Goal: Task Accomplishment & Management: Complete application form

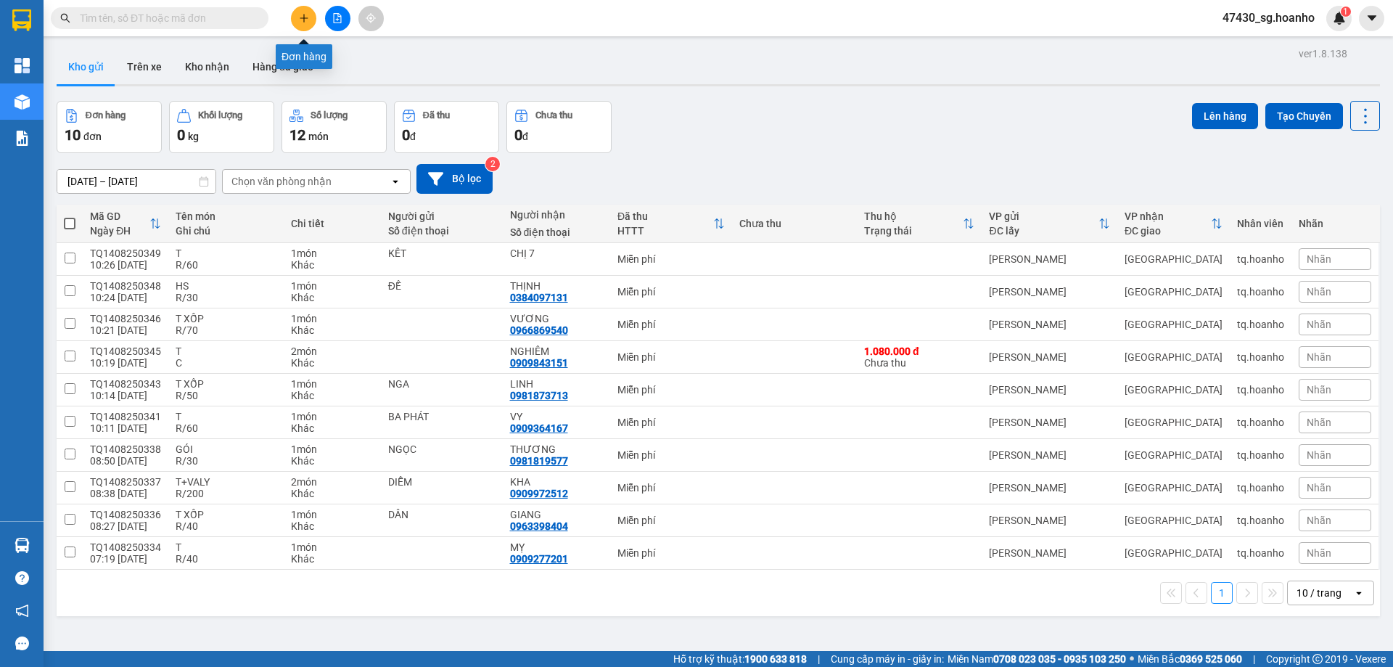
click at [303, 16] on icon "plus" at bounding box center [304, 18] width 10 height 10
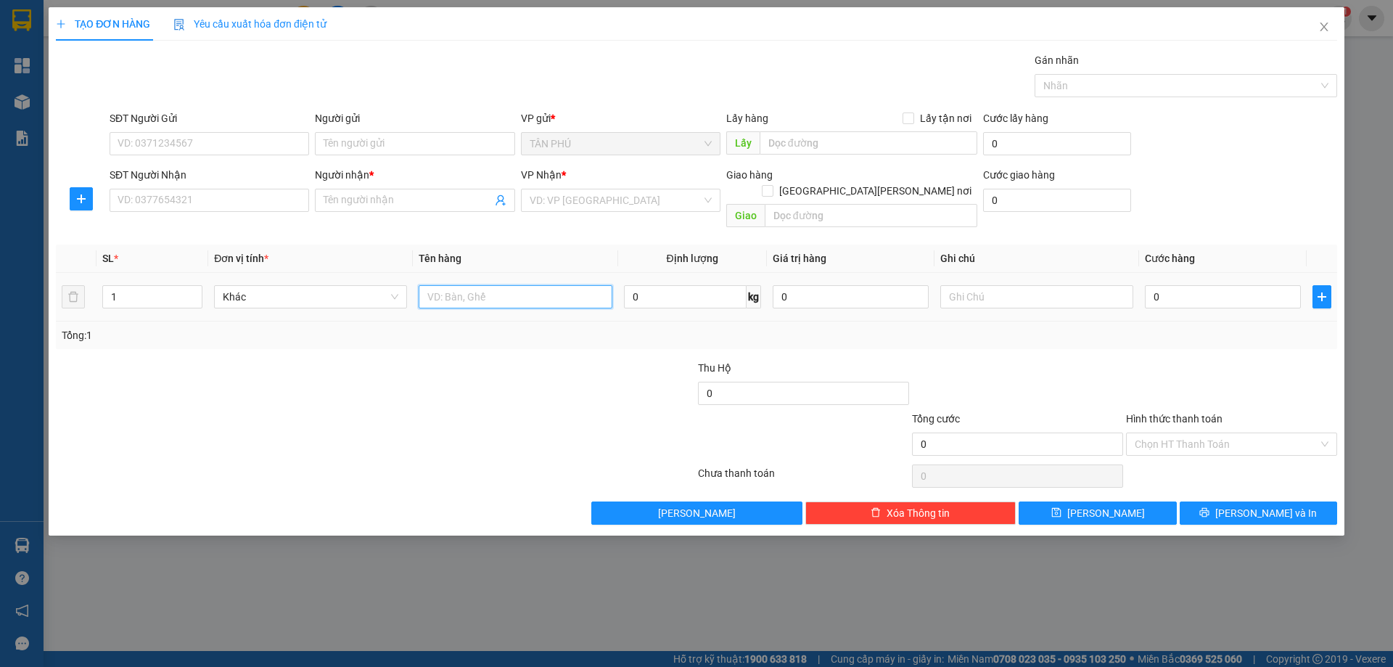
click at [465, 285] on input "text" at bounding box center [515, 296] width 193 height 23
click at [193, 291] on icon "up" at bounding box center [194, 293] width 5 height 5
type input "4"
click at [193, 291] on icon "up" at bounding box center [194, 293] width 5 height 5
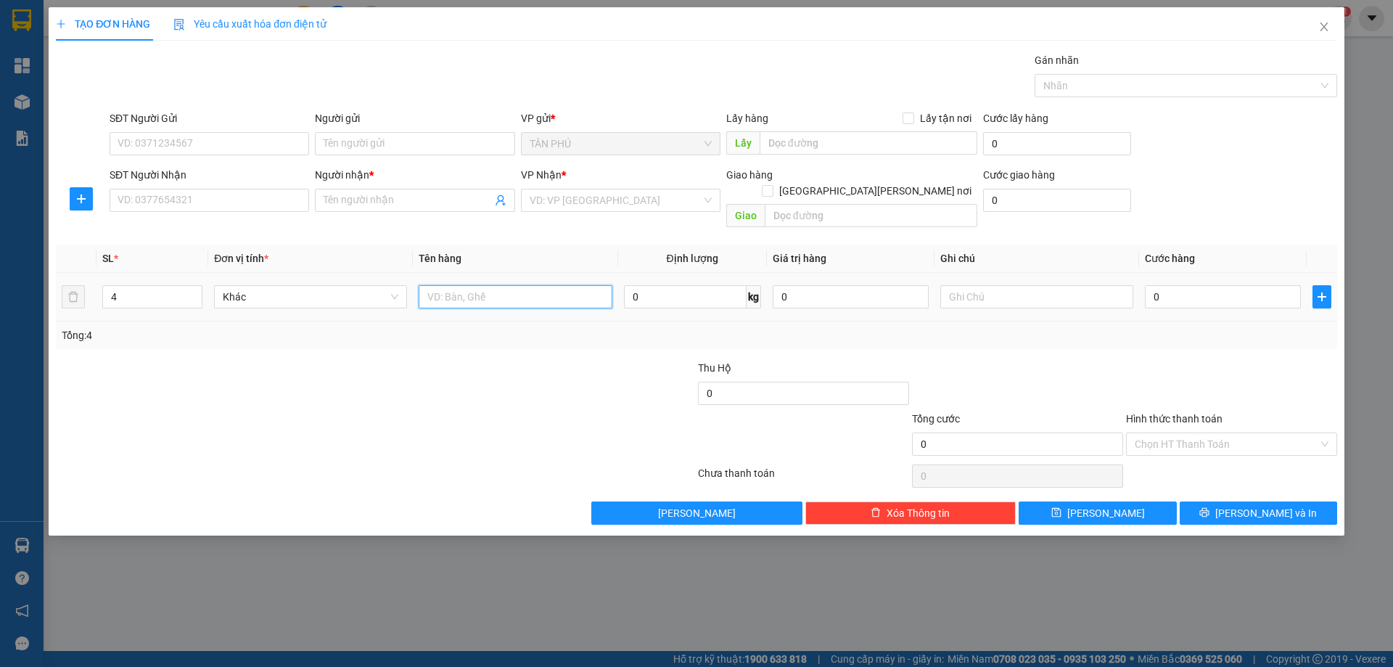
click at [470, 286] on input "text" at bounding box center [515, 296] width 193 height 23
type input "4BAO"
click at [271, 200] on input "SĐT Người Nhận" at bounding box center [210, 200] width 200 height 23
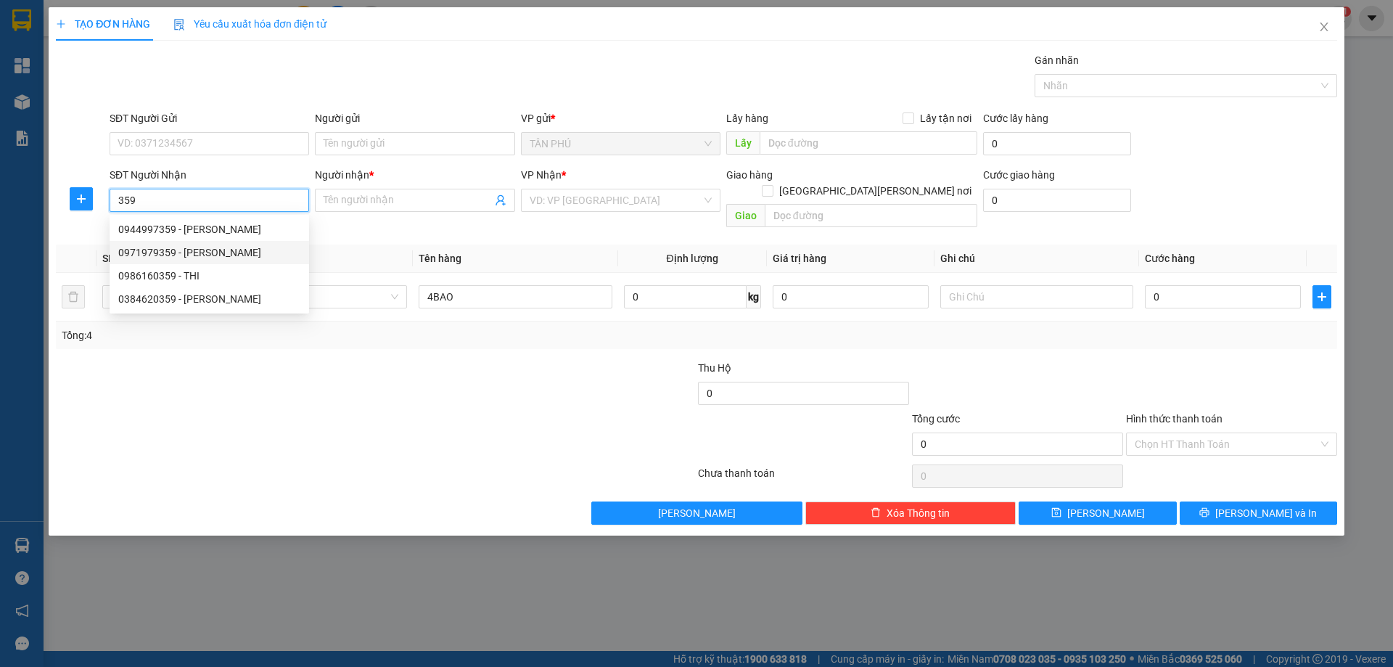
click at [253, 255] on div "0971979359 - [PERSON_NAME]" at bounding box center [209, 253] width 182 height 16
type input "0971979359"
type input "[PERSON_NAME]"
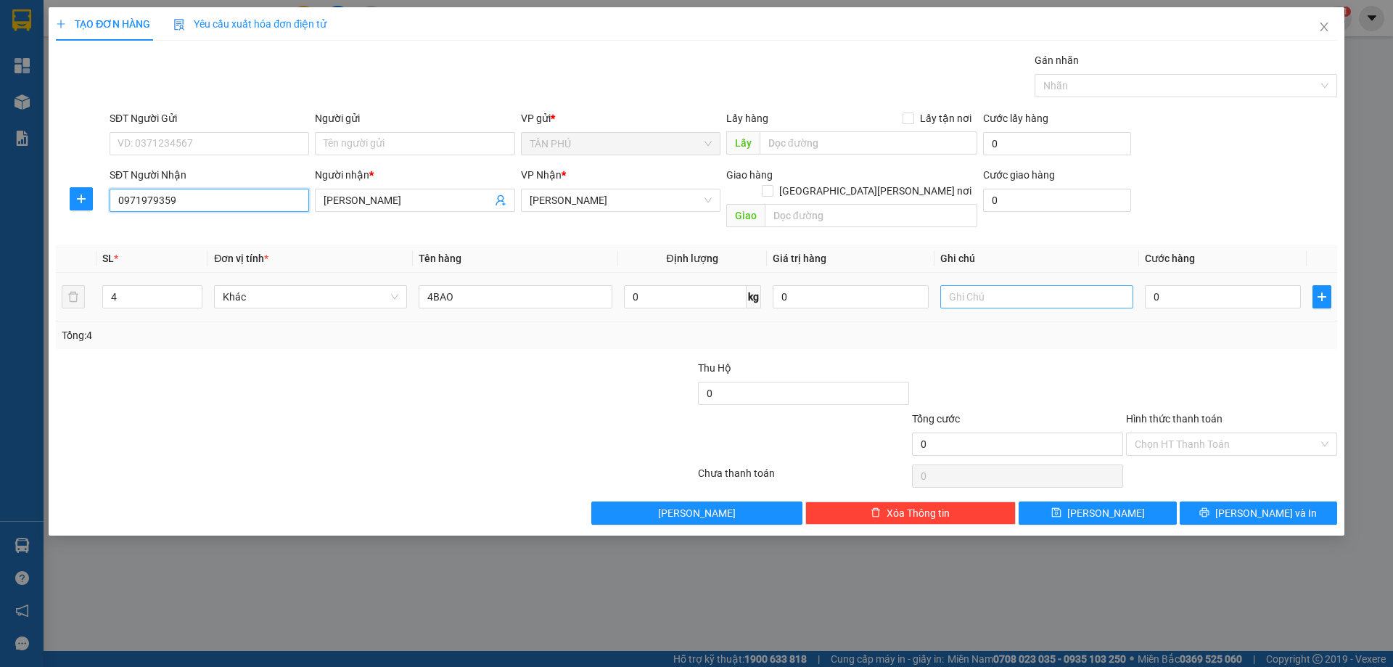
type input "0971979359"
click at [1025, 285] on input "text" at bounding box center [1036, 296] width 193 height 23
type input "C"
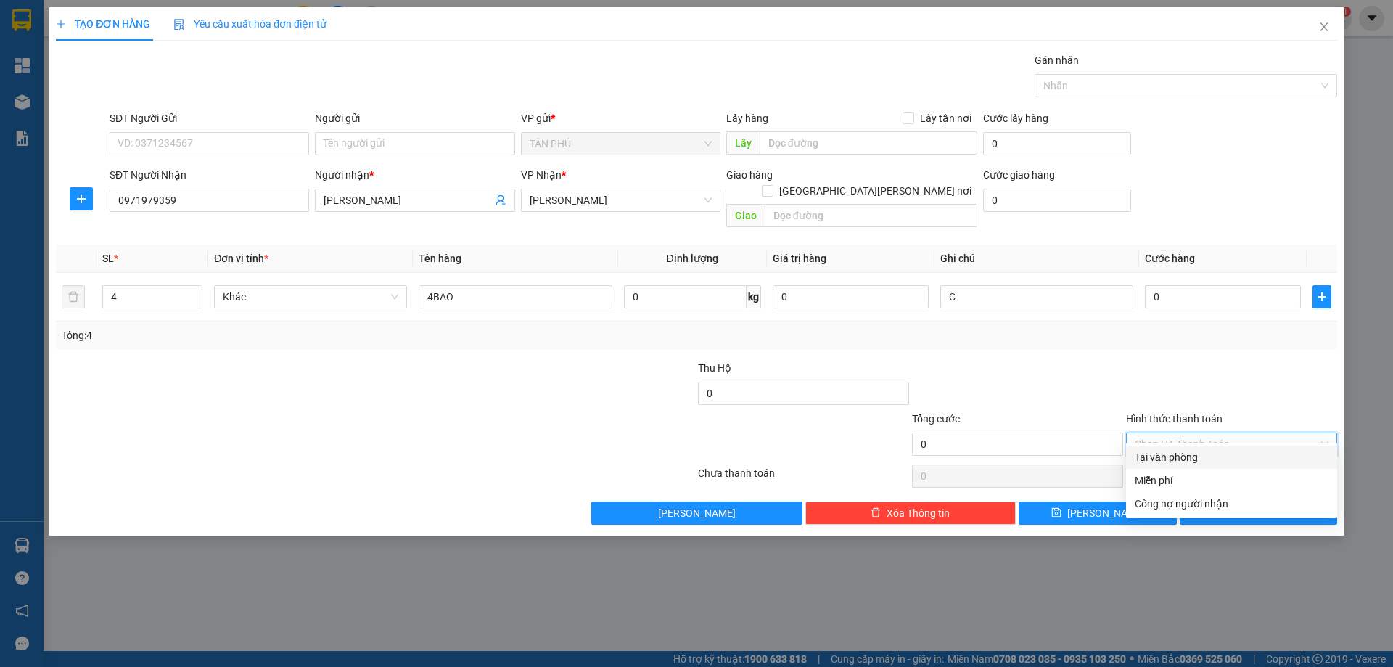
click at [1184, 433] on input "Hình thức thanh toán" at bounding box center [1227, 444] width 184 height 22
click at [1185, 484] on div "Miễn phí" at bounding box center [1232, 480] width 194 height 16
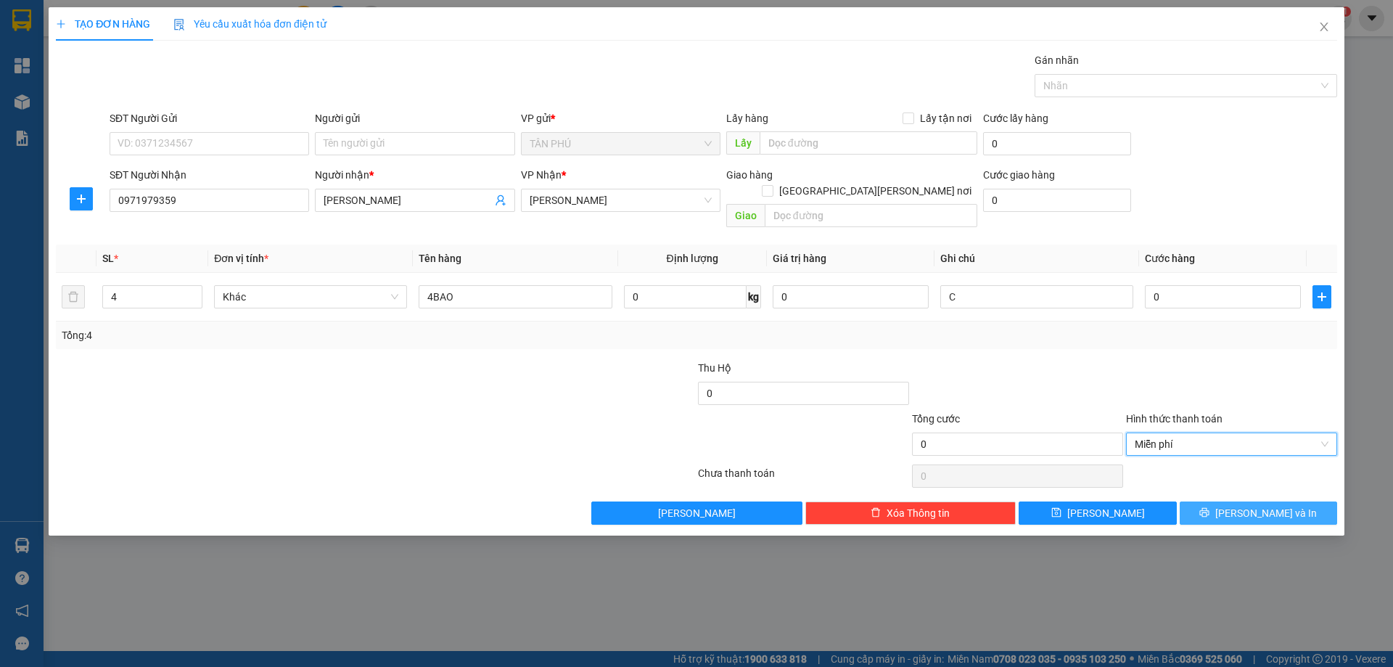
click at [1226, 504] on button "[PERSON_NAME] và In" at bounding box center [1258, 512] width 157 height 23
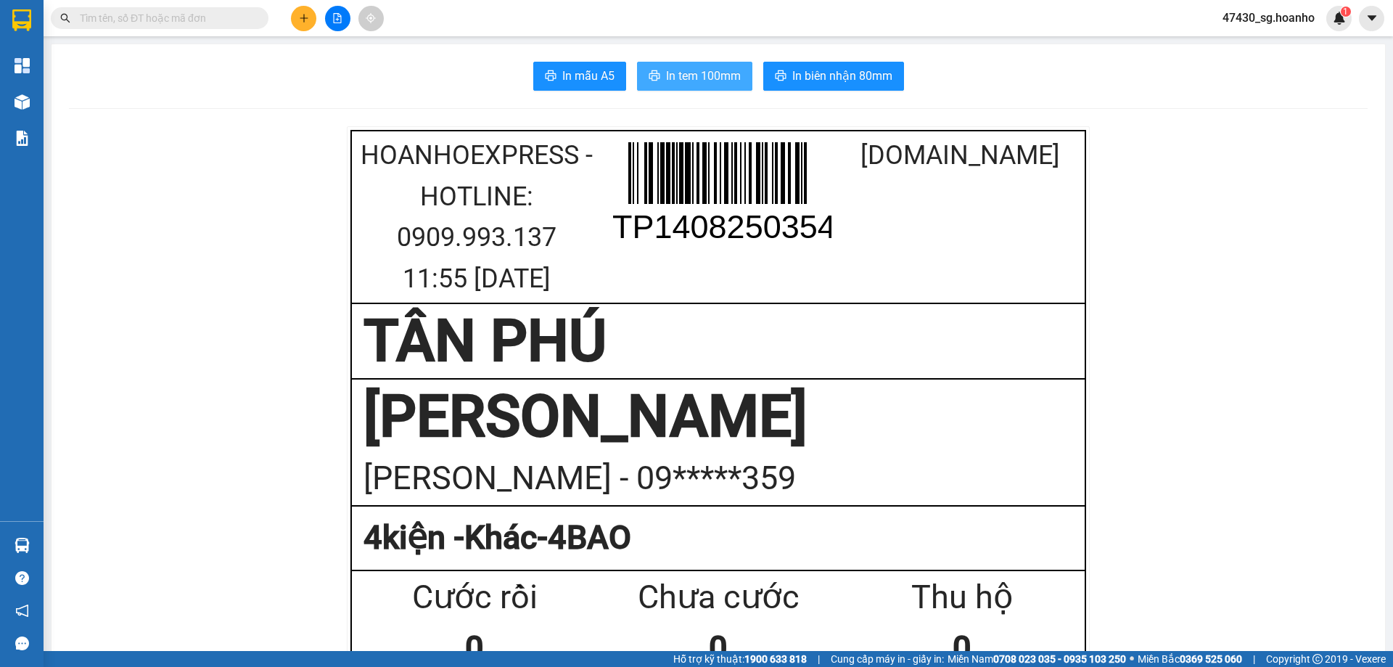
click at [715, 70] on span "In tem 100mm" at bounding box center [703, 76] width 75 height 18
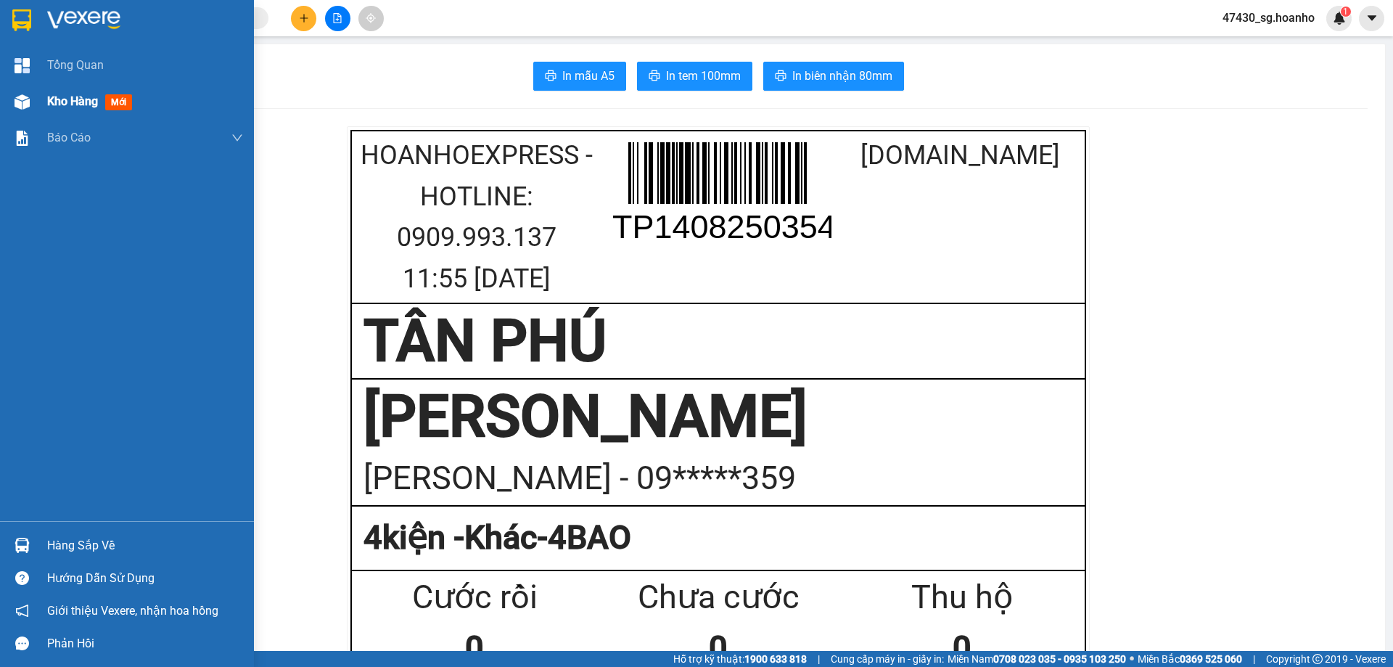
click at [75, 98] on span "Kho hàng" at bounding box center [72, 101] width 51 height 14
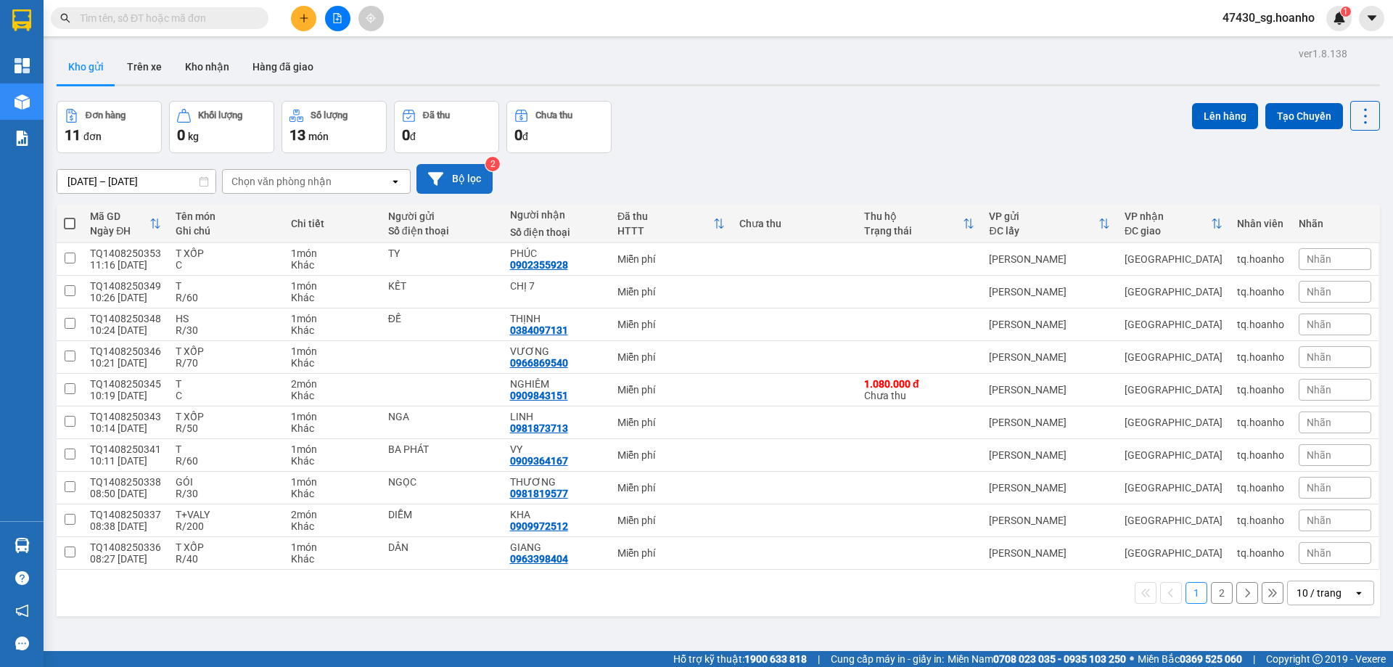
click at [464, 183] on button "Bộ lọc" at bounding box center [455, 179] width 76 height 30
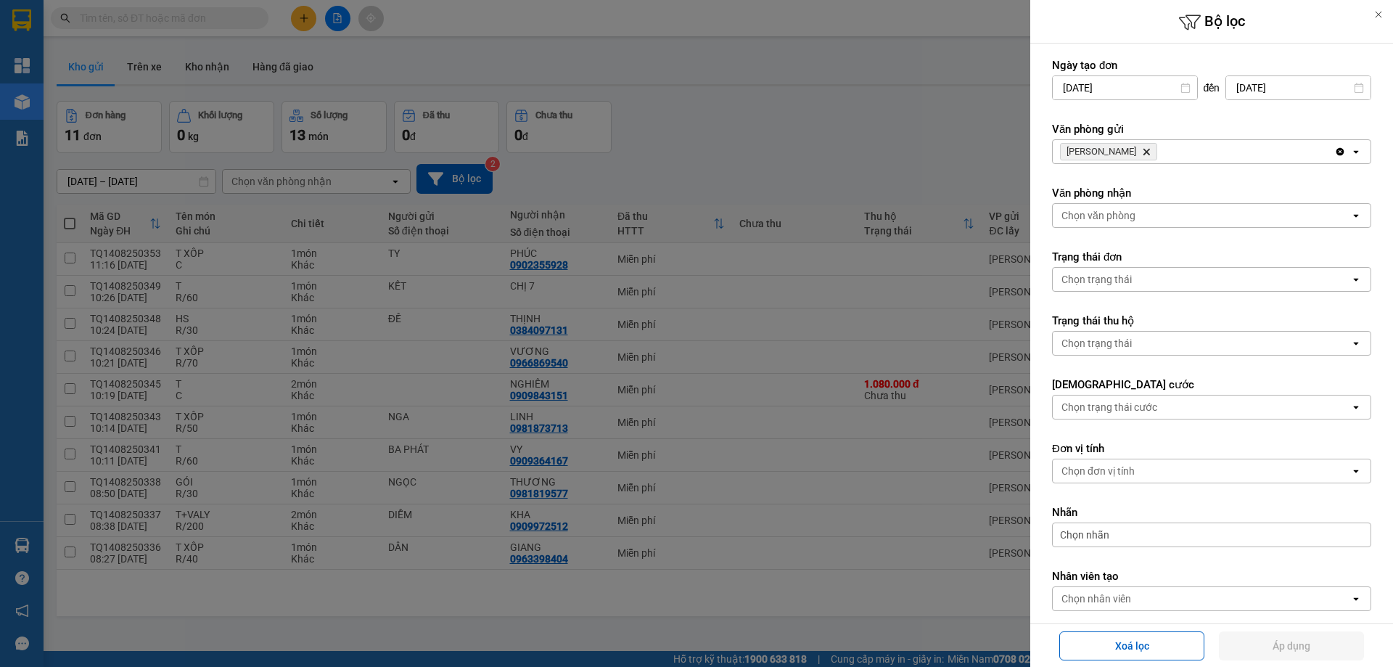
click at [1142, 152] on icon "Delete" at bounding box center [1146, 151] width 9 height 9
click at [1128, 152] on div "Chọn văn phòng" at bounding box center [1099, 151] width 74 height 15
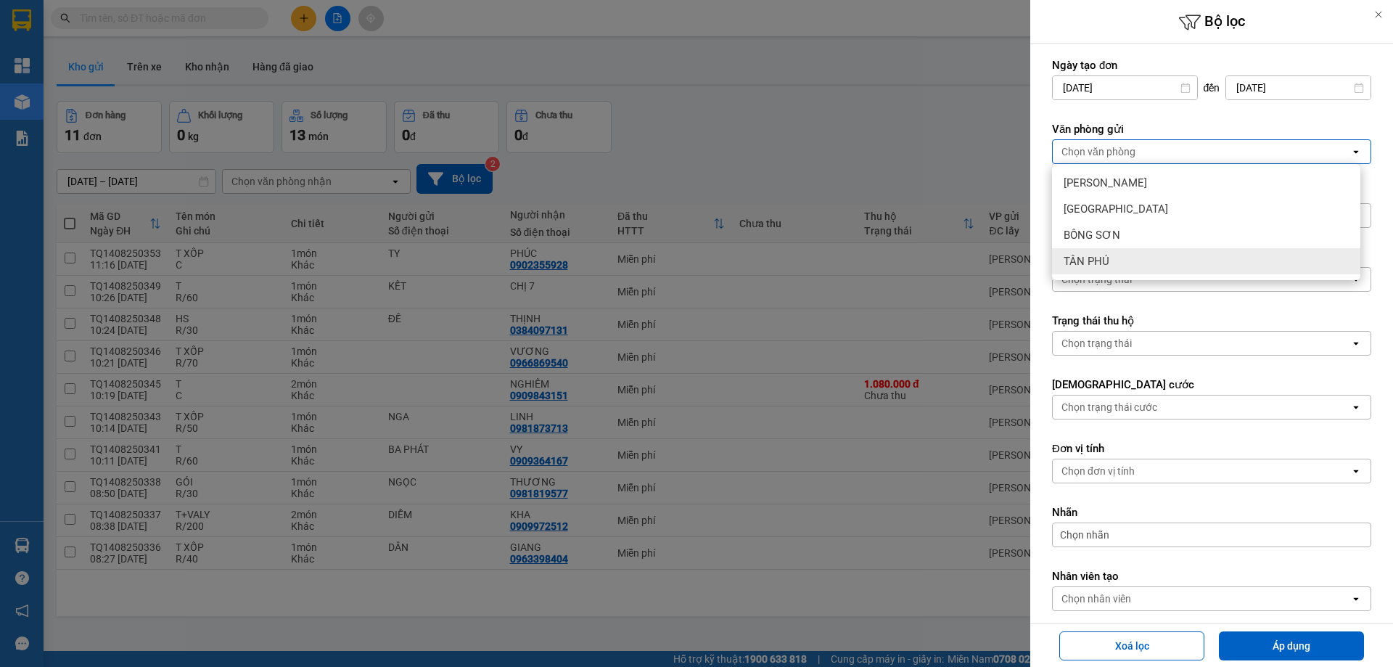
click at [1134, 262] on div "TÂN PHÚ" at bounding box center [1206, 261] width 308 height 26
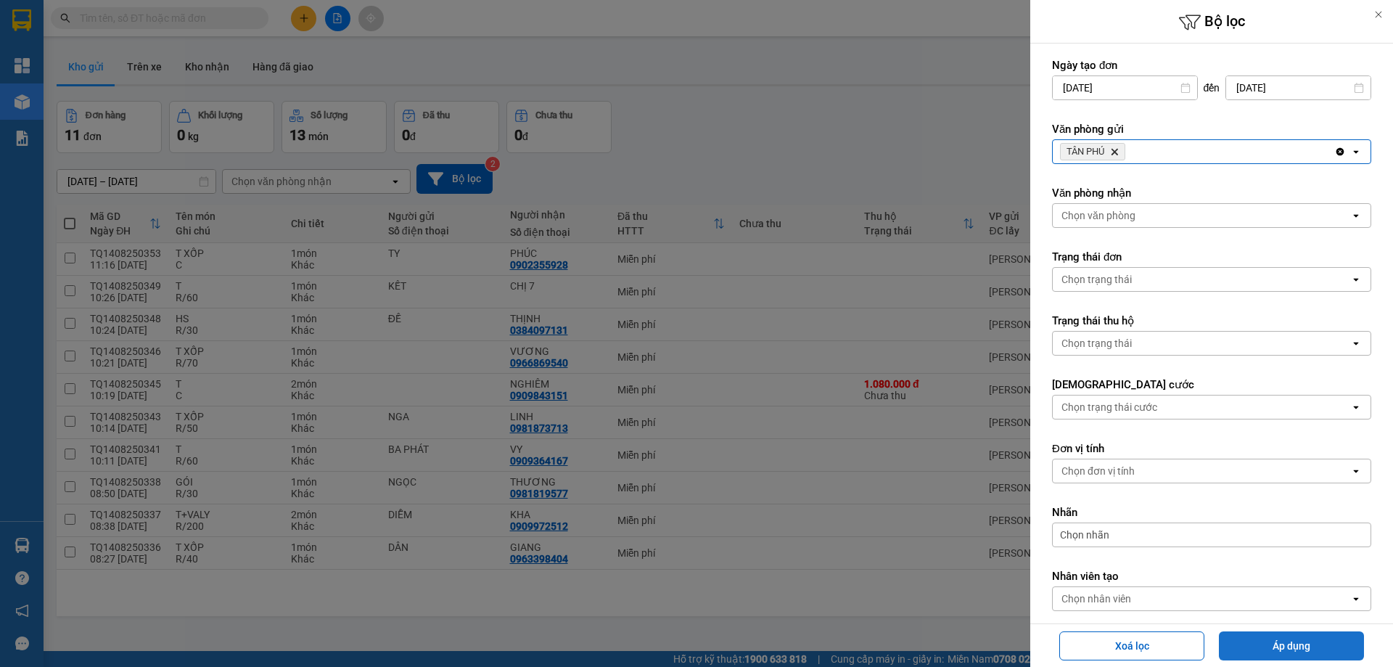
click at [1255, 649] on button "Áp dụng" at bounding box center [1291, 645] width 145 height 29
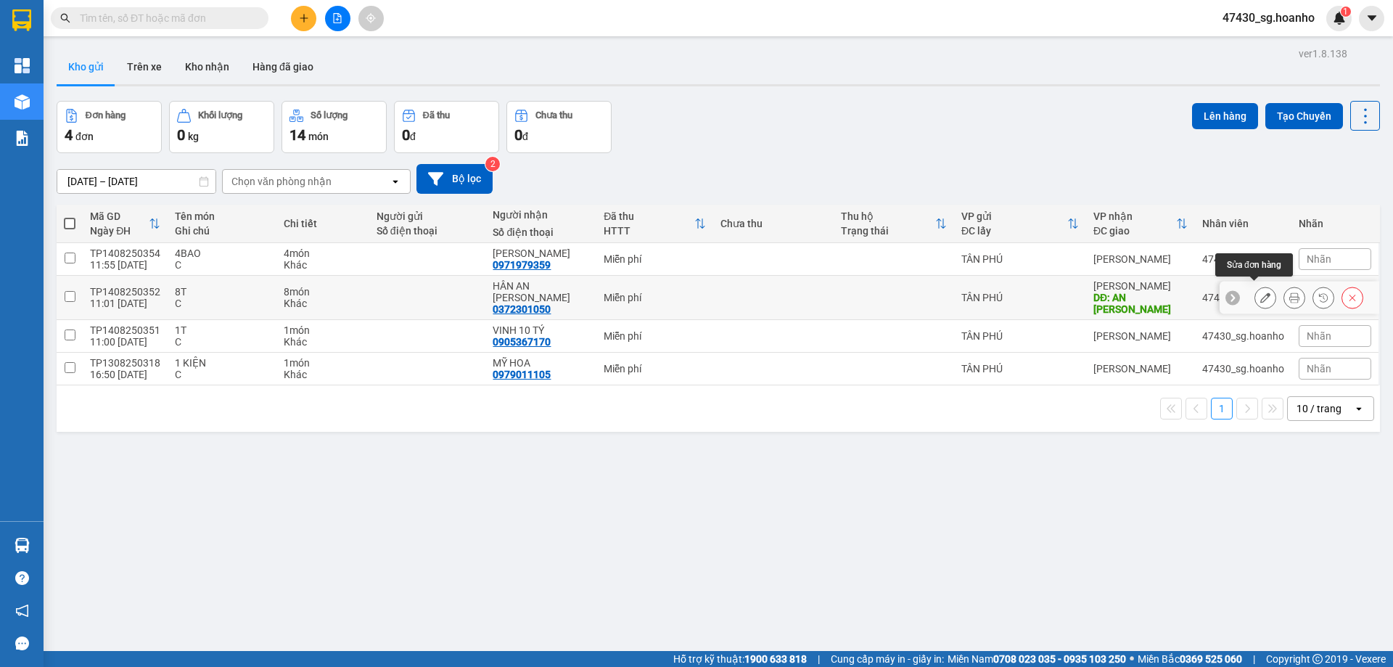
click at [1255, 298] on button at bounding box center [1265, 297] width 20 height 25
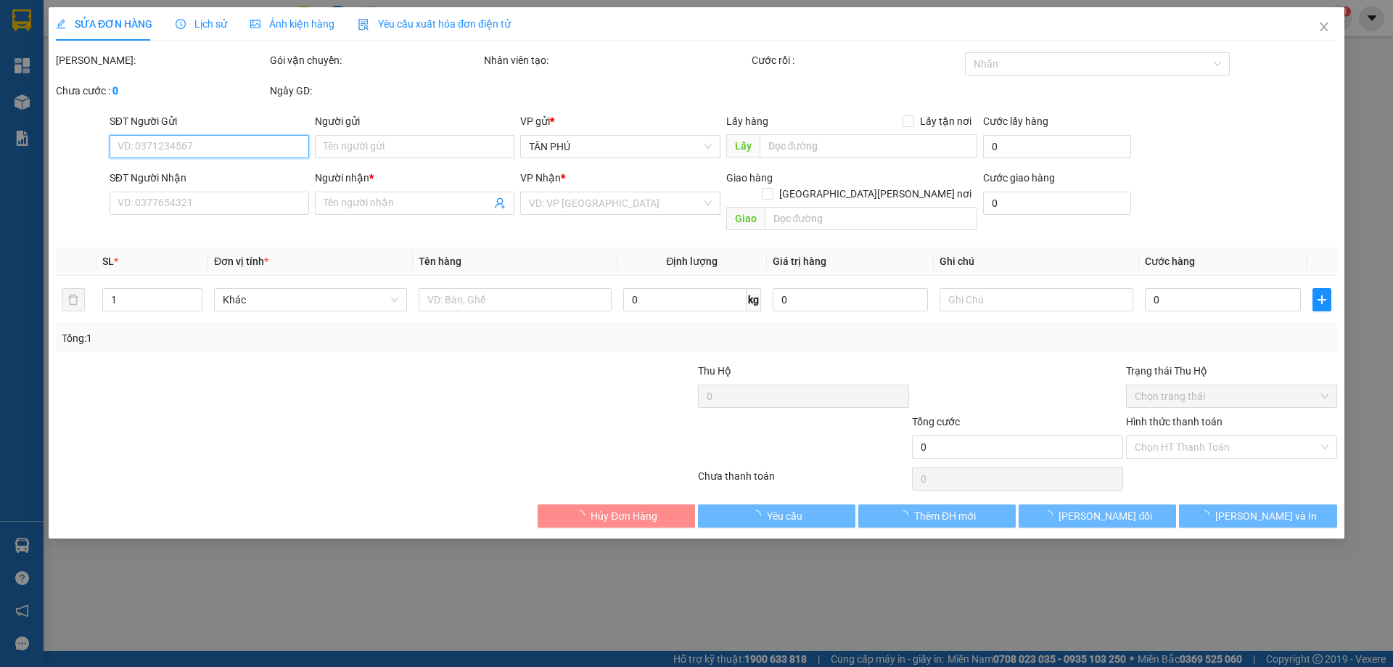
type input "0372301050"
type input "HÂN AN [PERSON_NAME]"
type input "AN NHƠN"
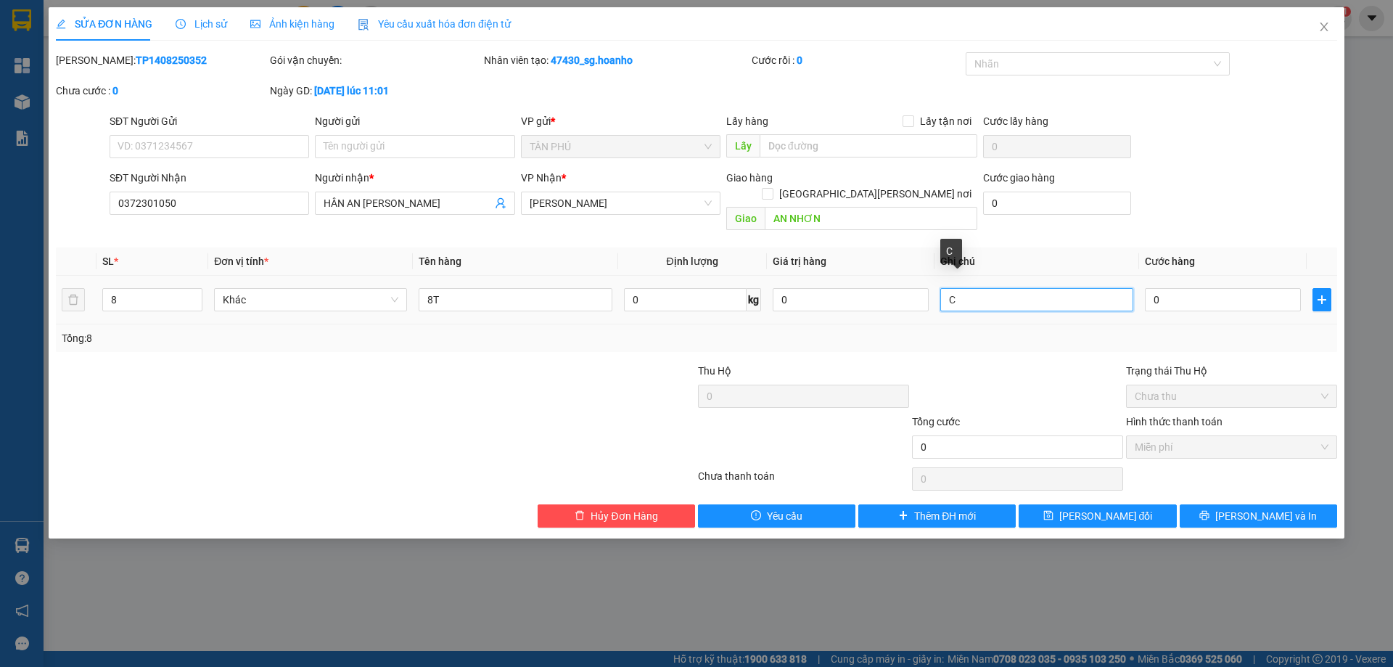
click at [961, 289] on input "C" at bounding box center [1036, 299] width 193 height 23
type input "C-"
click at [1325, 28] on icon "close" at bounding box center [1324, 26] width 8 height 9
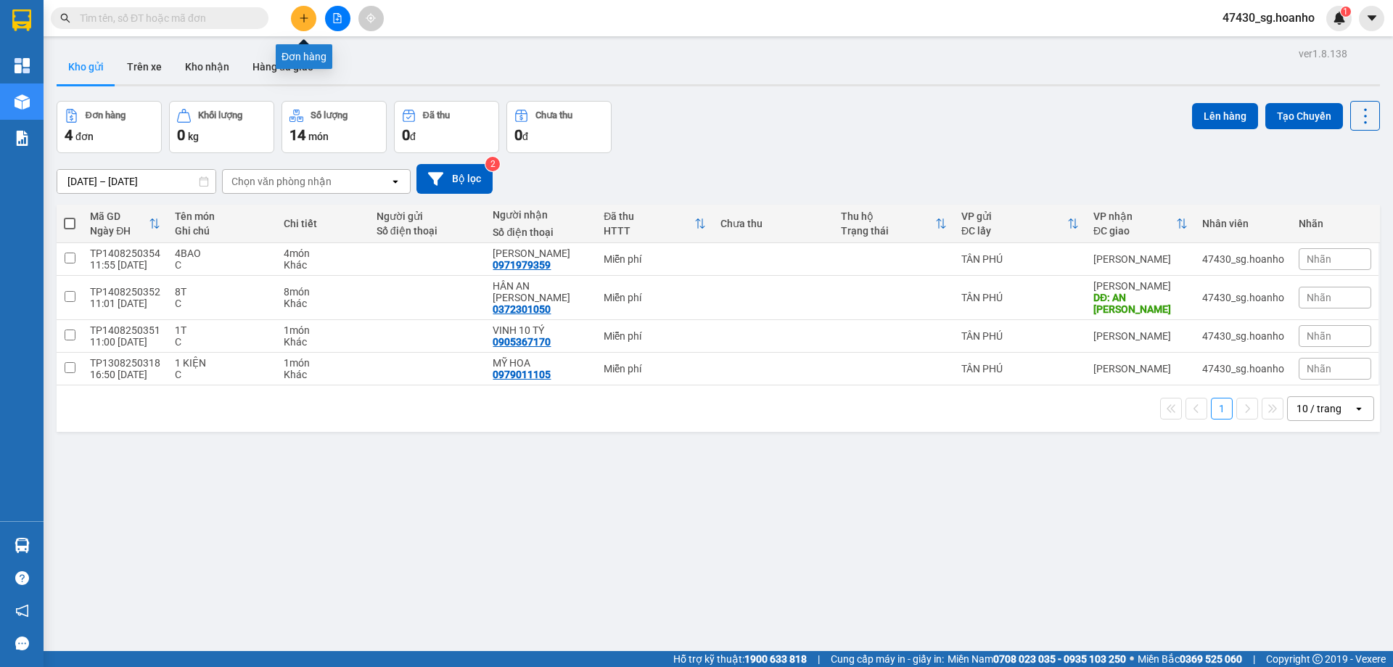
click at [300, 24] on button at bounding box center [303, 18] width 25 height 25
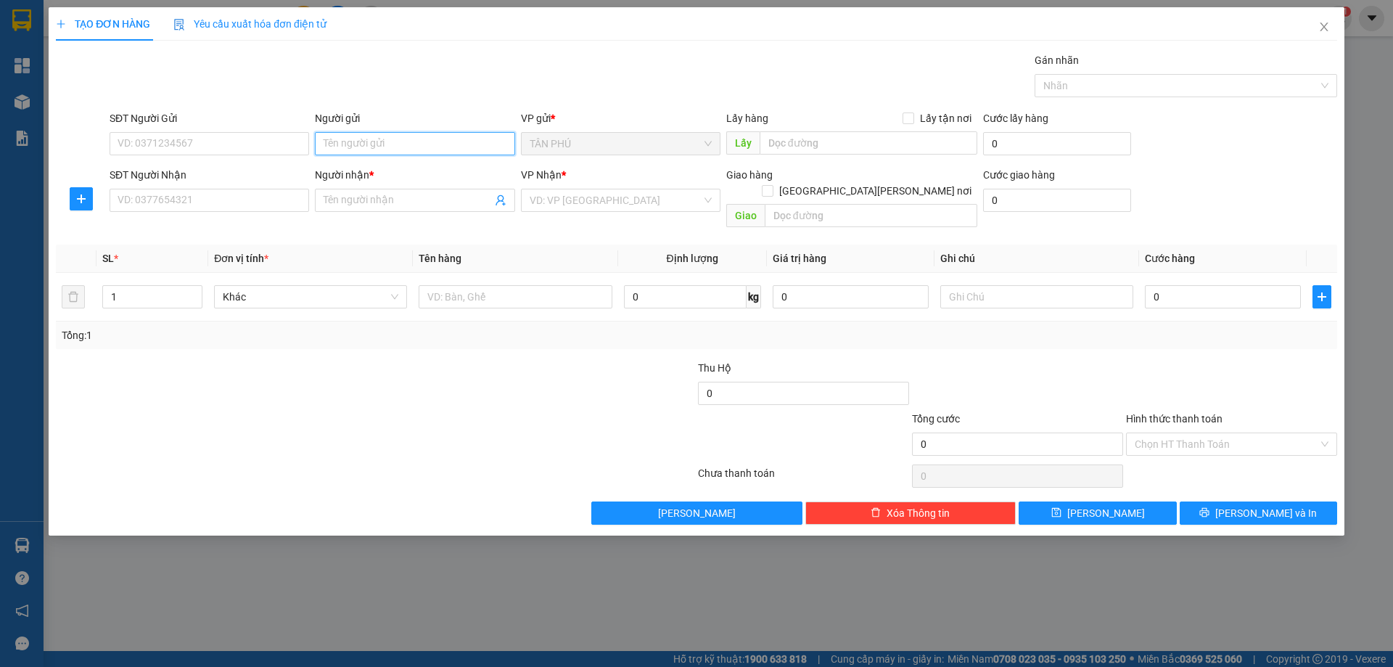
click at [334, 144] on input "Người gửi" at bounding box center [415, 143] width 200 height 23
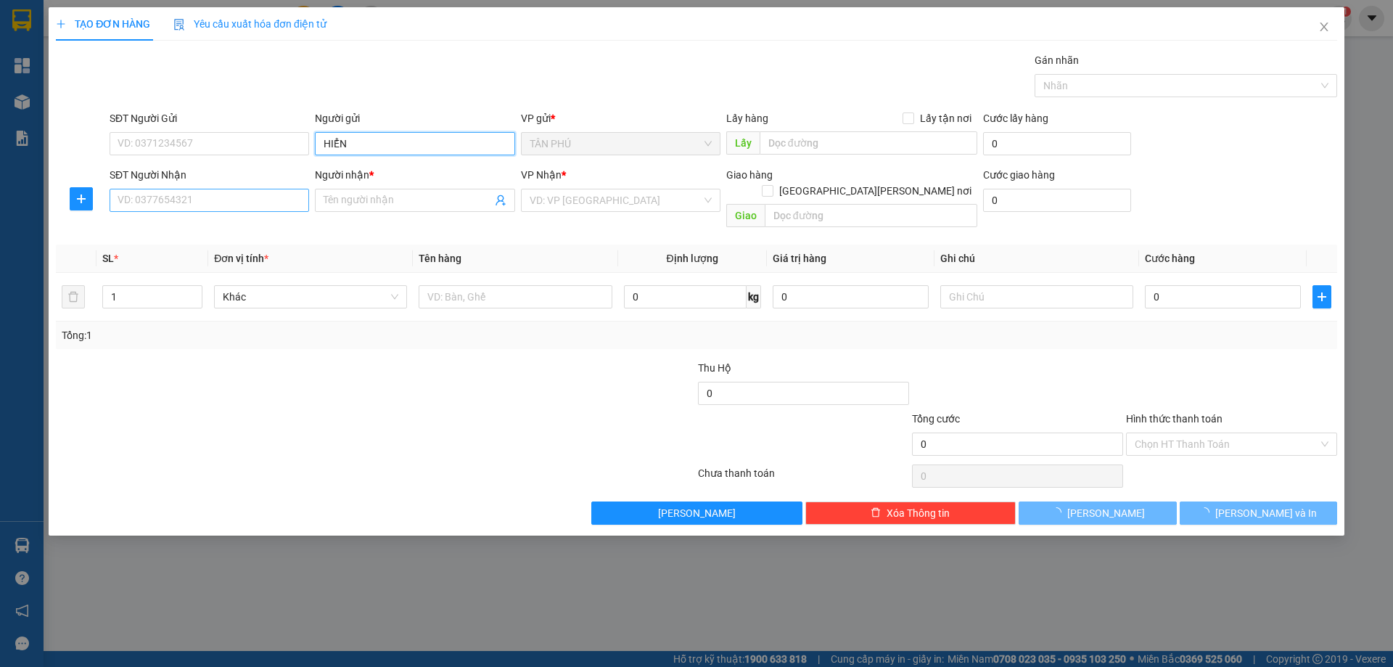
type input "HIỂN"
click at [279, 200] on input "SĐT Người Nhận" at bounding box center [210, 200] width 200 height 23
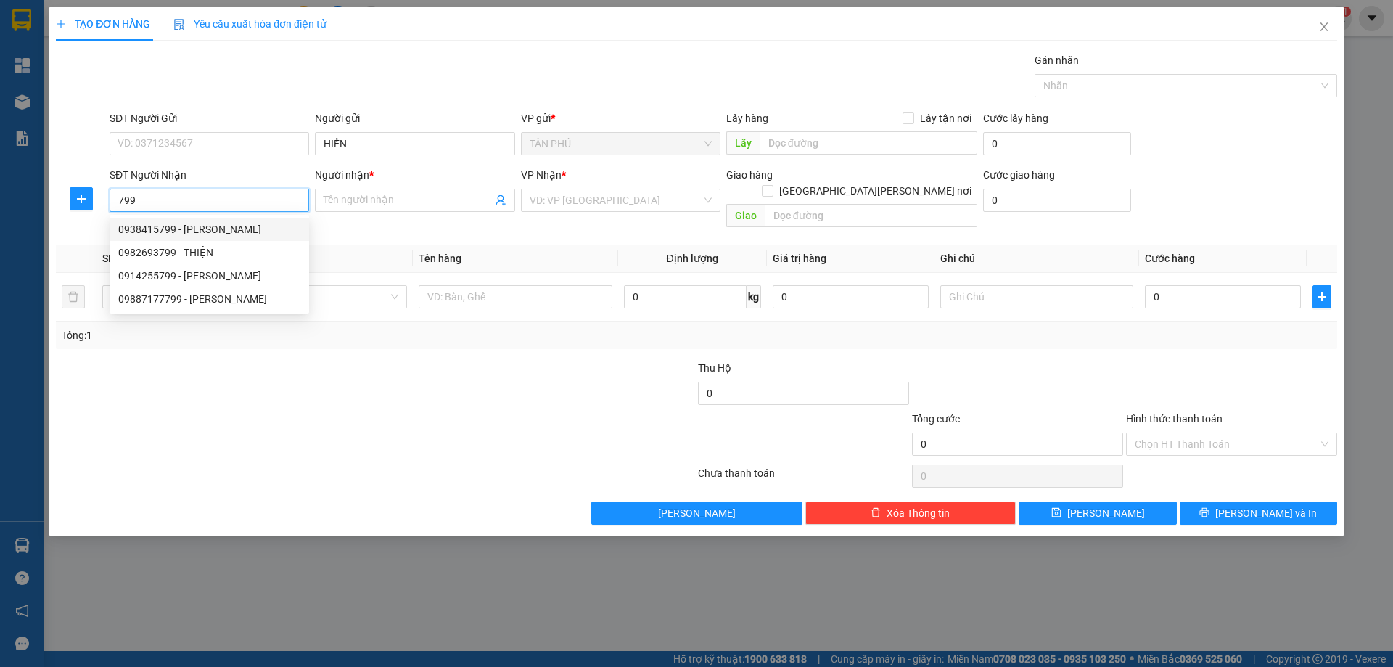
click at [243, 234] on div "0938415799 - [PERSON_NAME]" at bounding box center [209, 229] width 182 height 16
type input "0938415799"
type input "KIỀU"
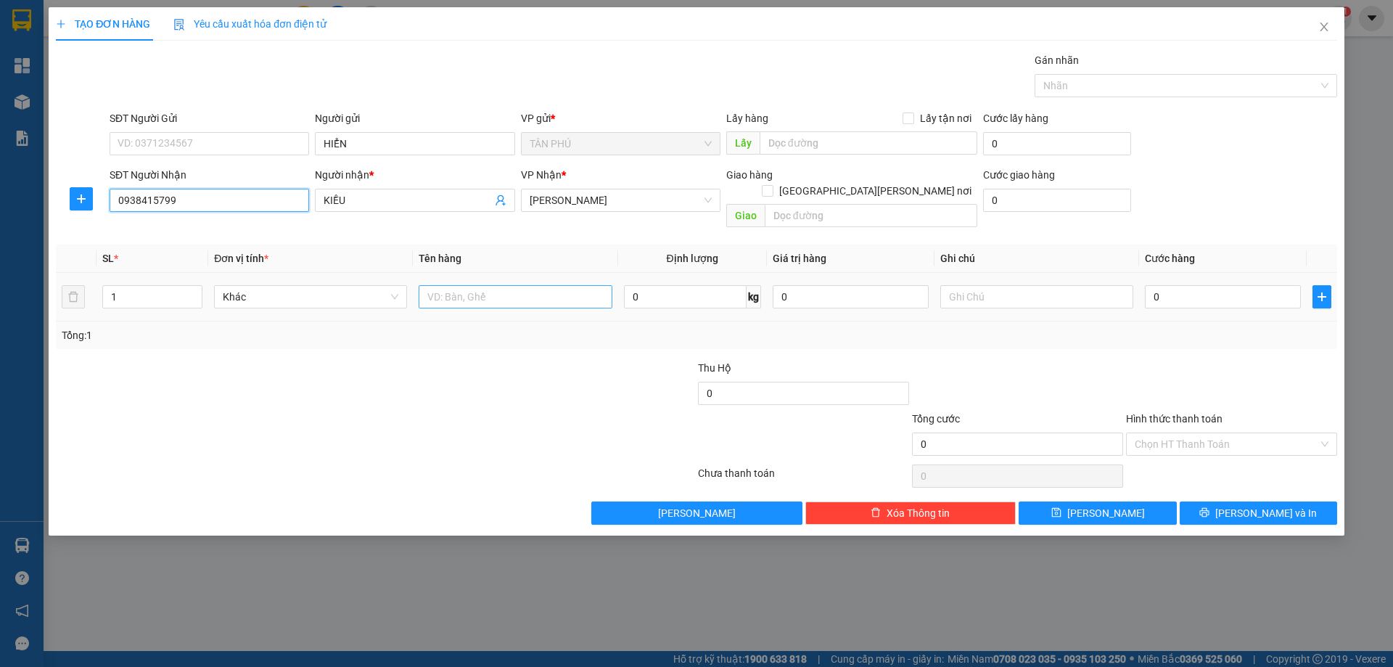
type input "0938415799"
click at [543, 285] on input "text" at bounding box center [515, 296] width 193 height 23
type input "1T"
click at [981, 285] on input "text" at bounding box center [1036, 296] width 193 height 23
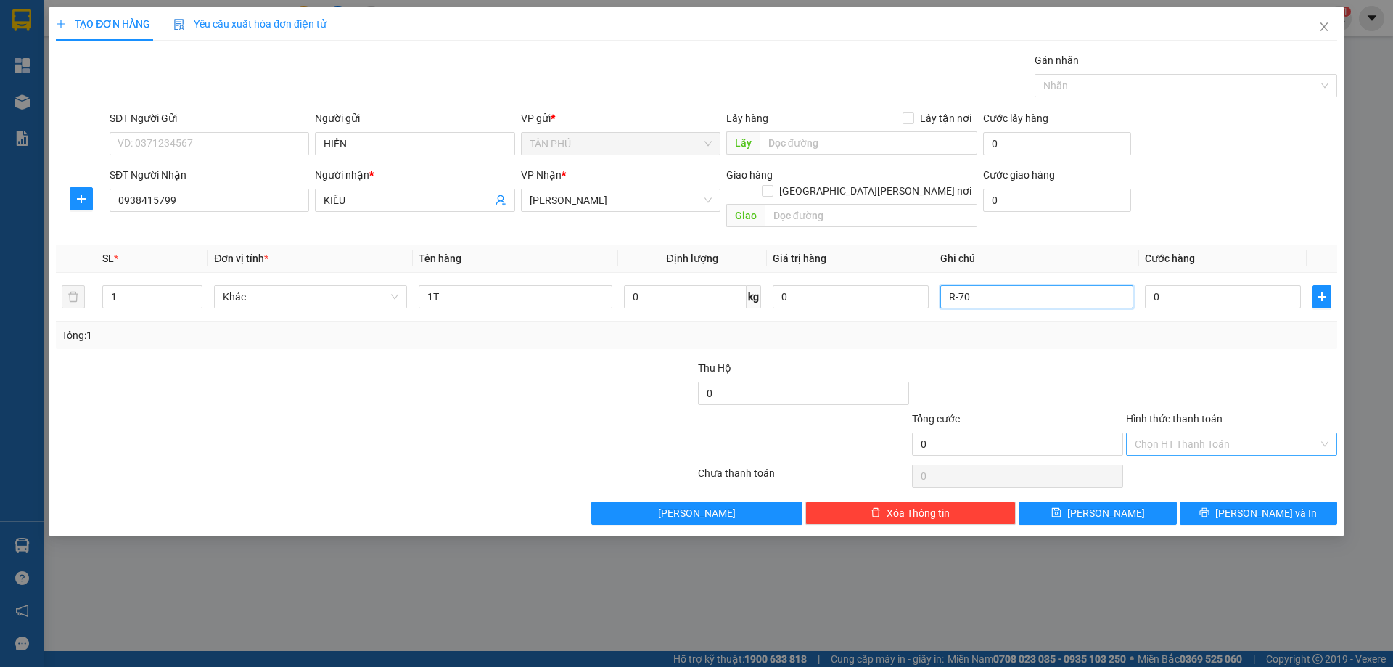
type input "R-70"
click at [1181, 433] on input "Hình thức thanh toán" at bounding box center [1227, 444] width 184 height 22
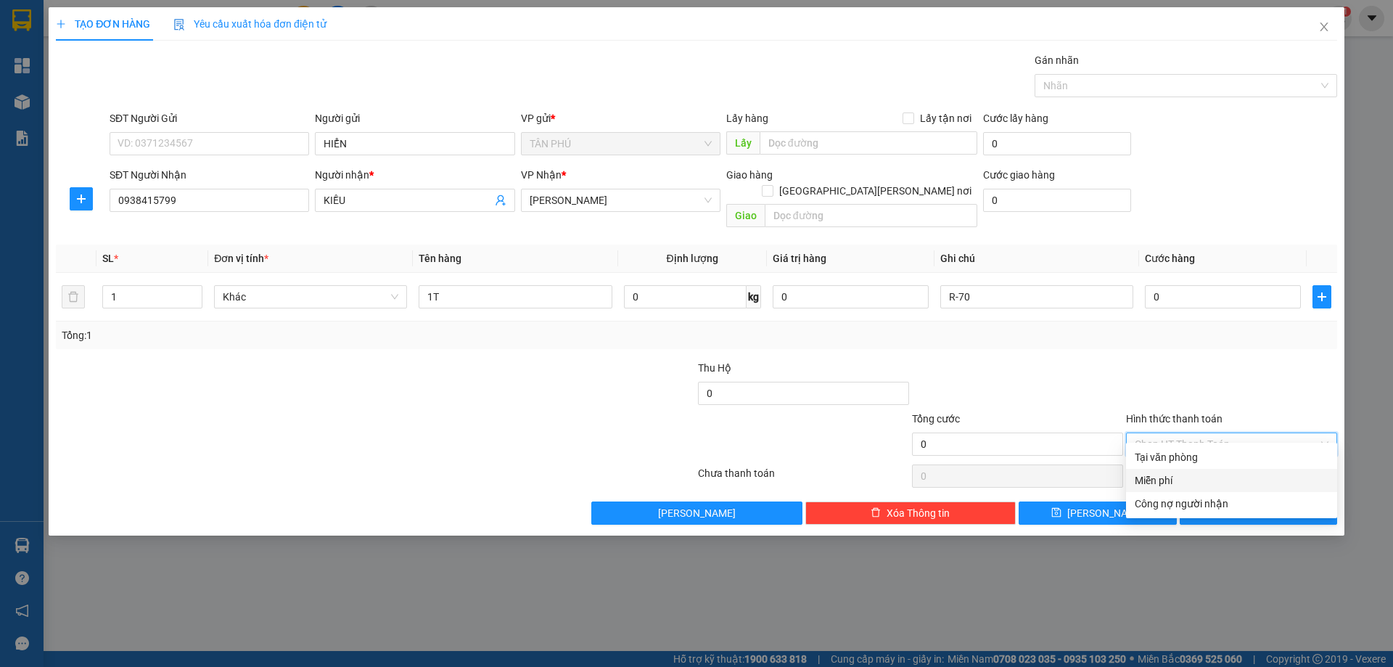
click at [1194, 474] on div "Miễn phí" at bounding box center [1232, 480] width 194 height 16
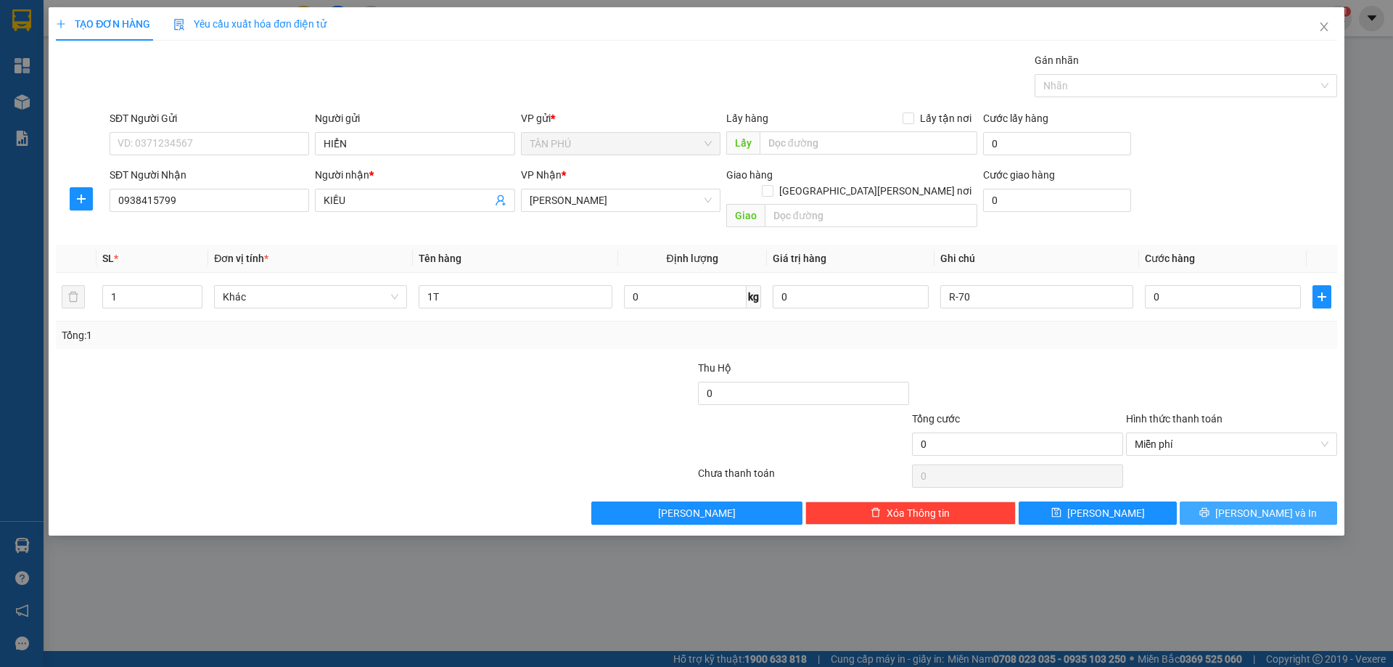
click at [1236, 506] on button "[PERSON_NAME] và In" at bounding box center [1258, 512] width 157 height 23
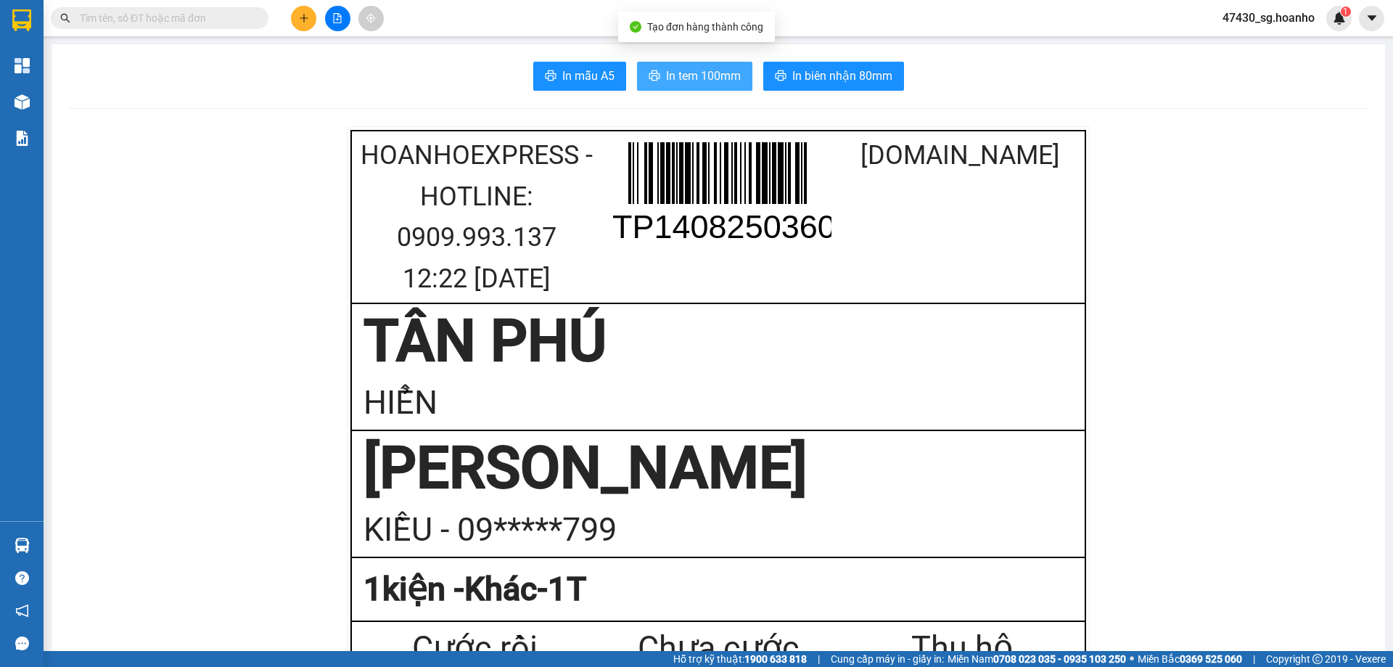
click at [737, 79] on button "In tem 100mm" at bounding box center [694, 76] width 115 height 29
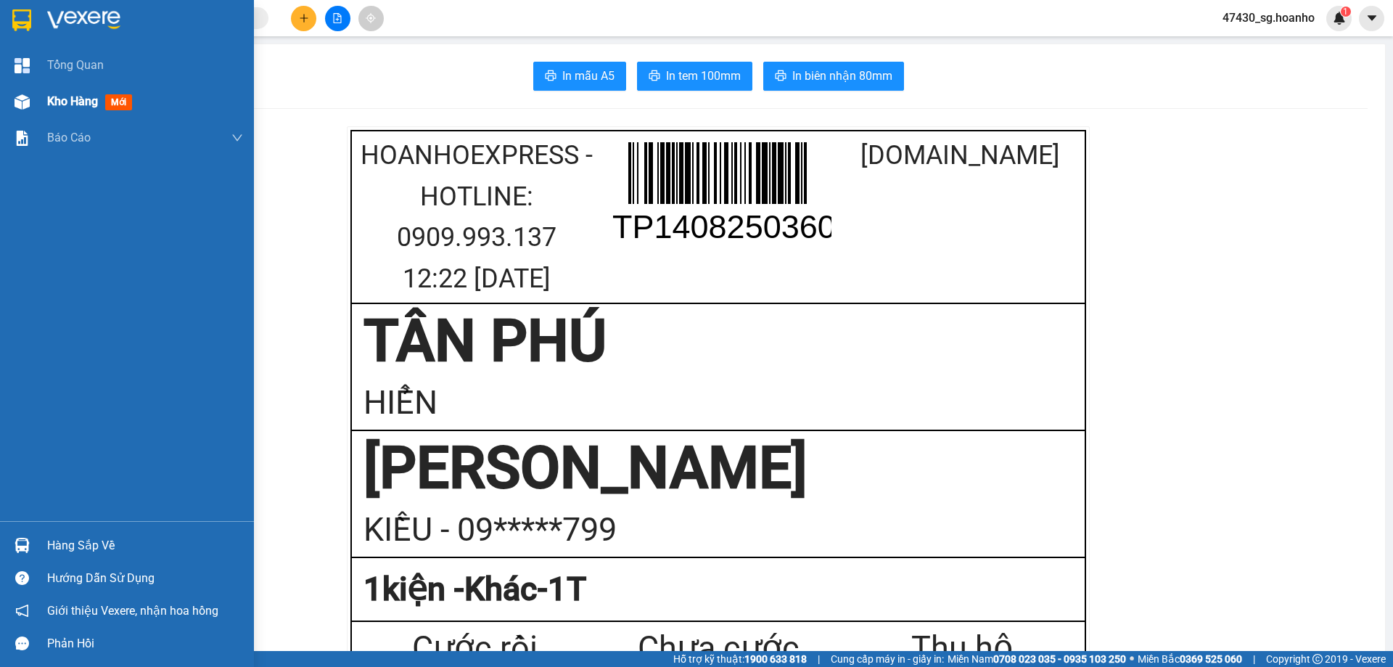
click at [126, 97] on span "mới" at bounding box center [118, 102] width 27 height 16
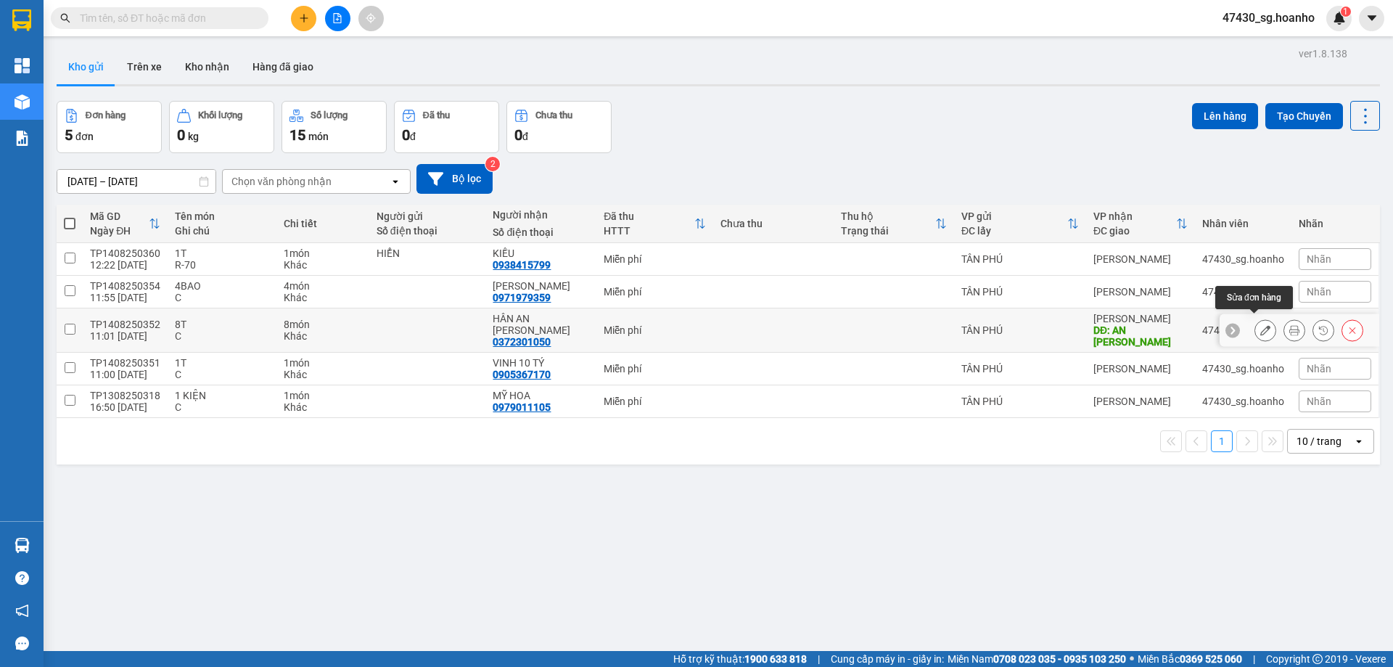
click at [1260, 325] on icon at bounding box center [1265, 330] width 10 height 10
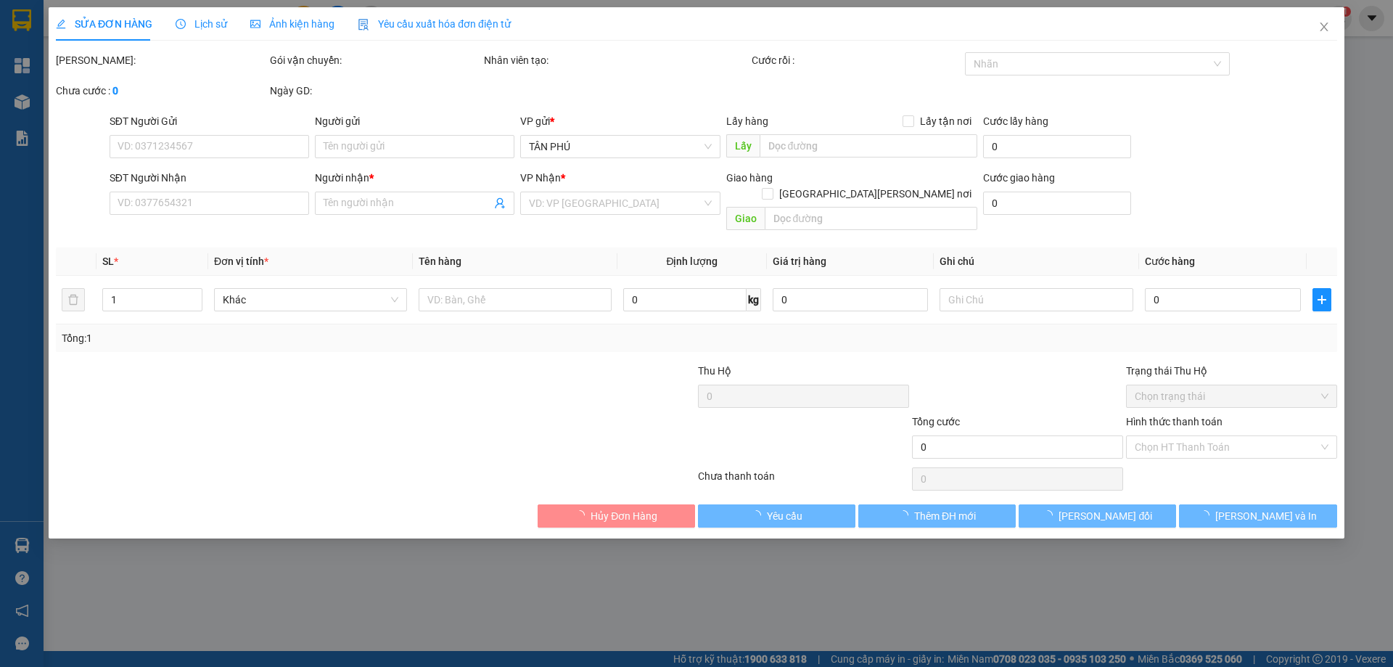
type input "0372301050"
type input "HÂN AN [PERSON_NAME]"
type input "AN NHƠN"
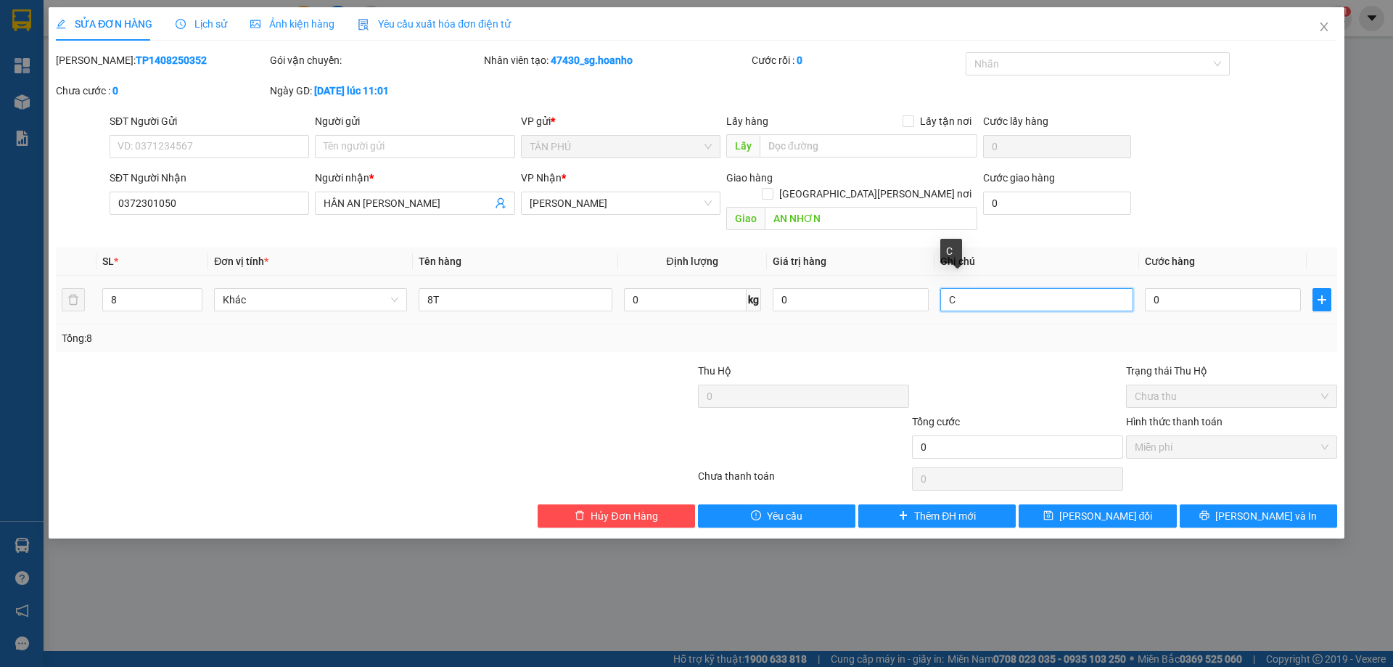
click at [979, 292] on input "C" at bounding box center [1036, 299] width 193 height 23
type input "C-540"
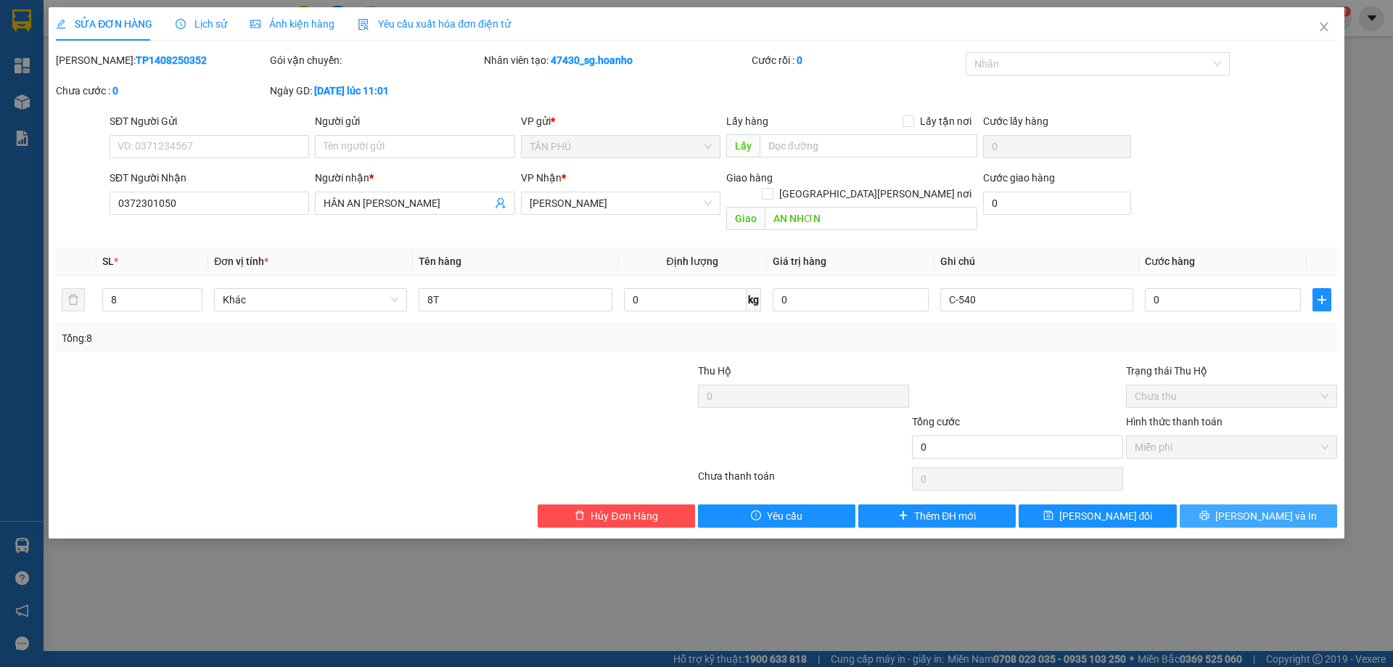
click at [1282, 508] on span "[PERSON_NAME] và In" at bounding box center [1266, 516] width 102 height 16
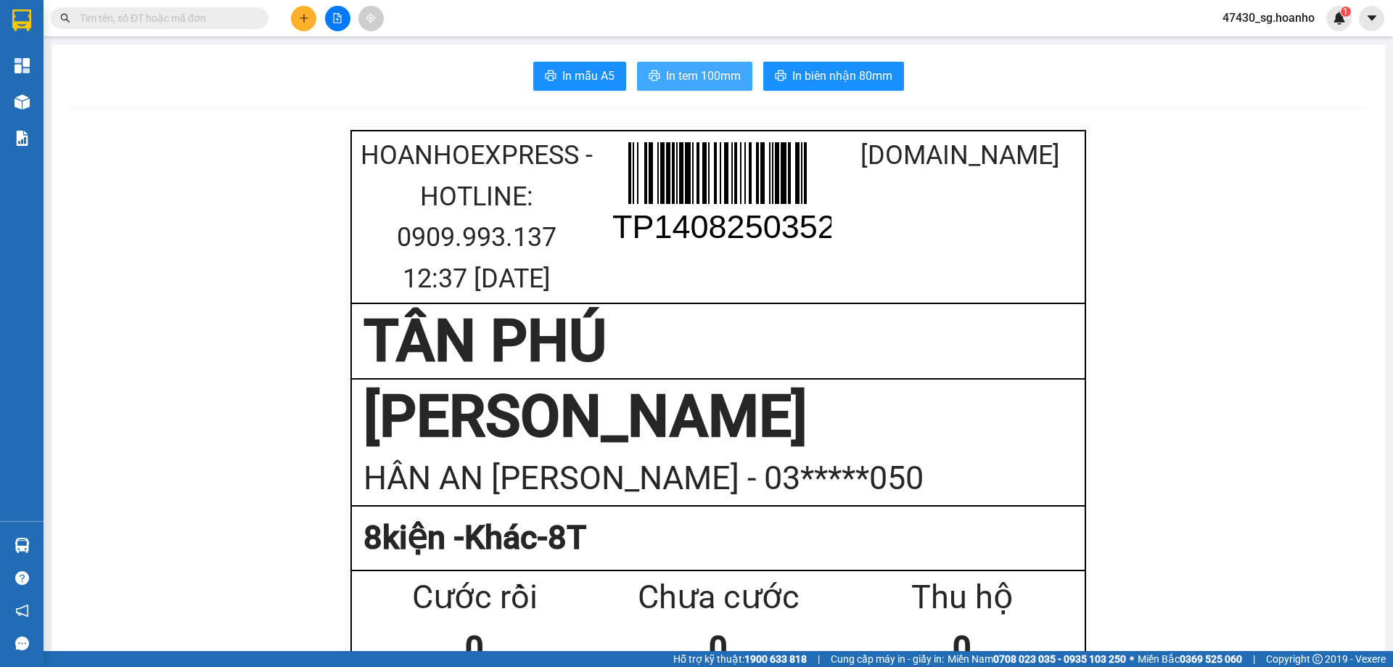
click at [703, 73] on span "In tem 100mm" at bounding box center [703, 76] width 75 height 18
click at [1026, 446] on div "[PERSON_NAME]" at bounding box center [719, 416] width 710 height 73
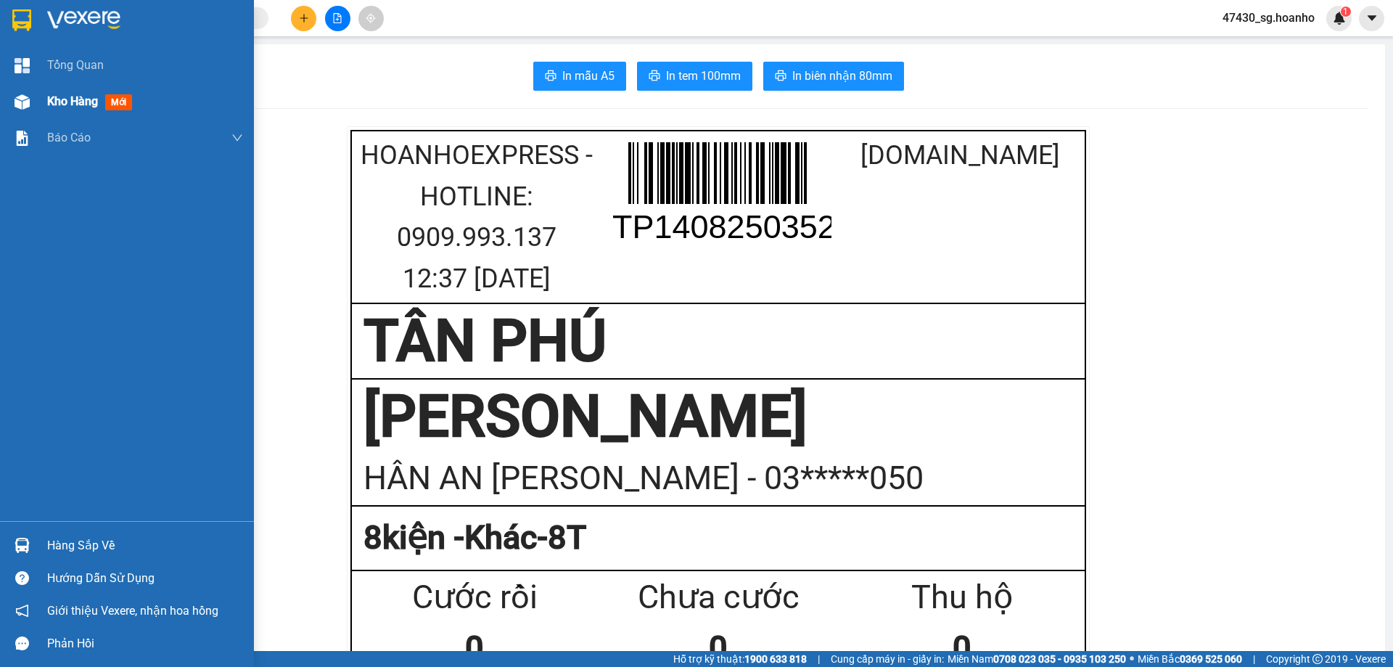
click at [120, 101] on span "mới" at bounding box center [118, 102] width 27 height 16
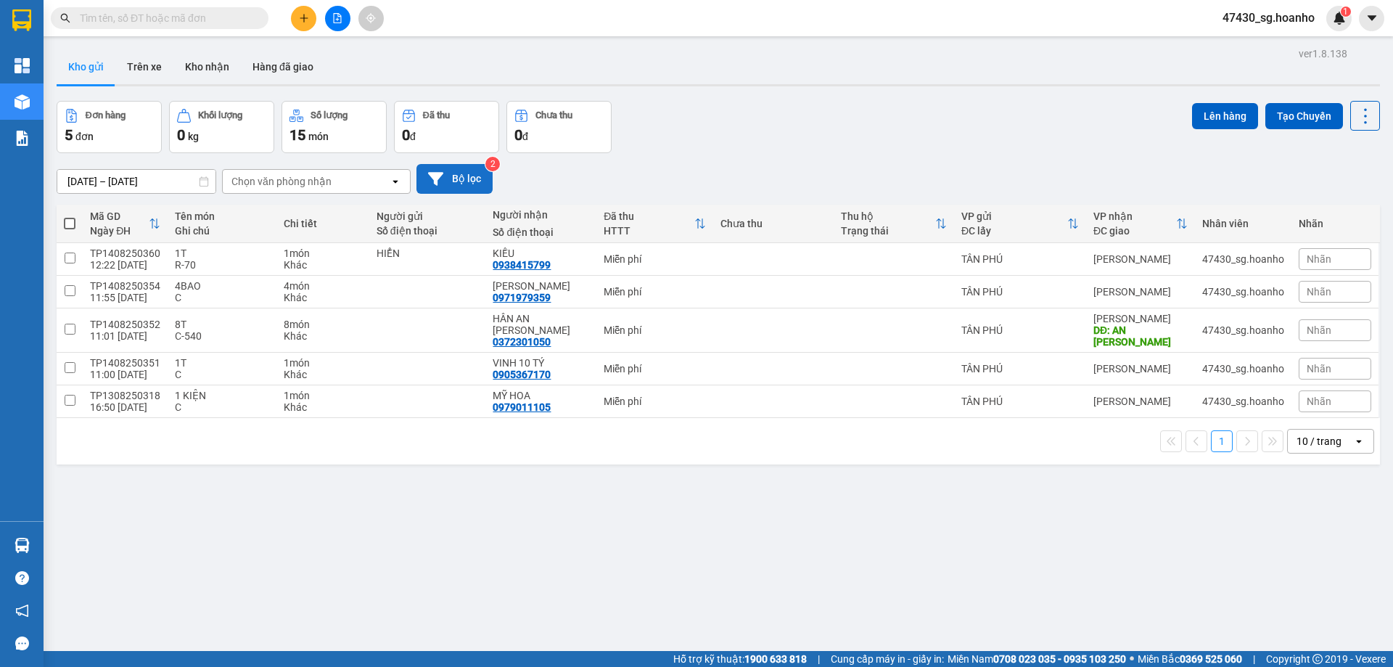
click at [471, 173] on button "Bộ lọc" at bounding box center [455, 179] width 76 height 30
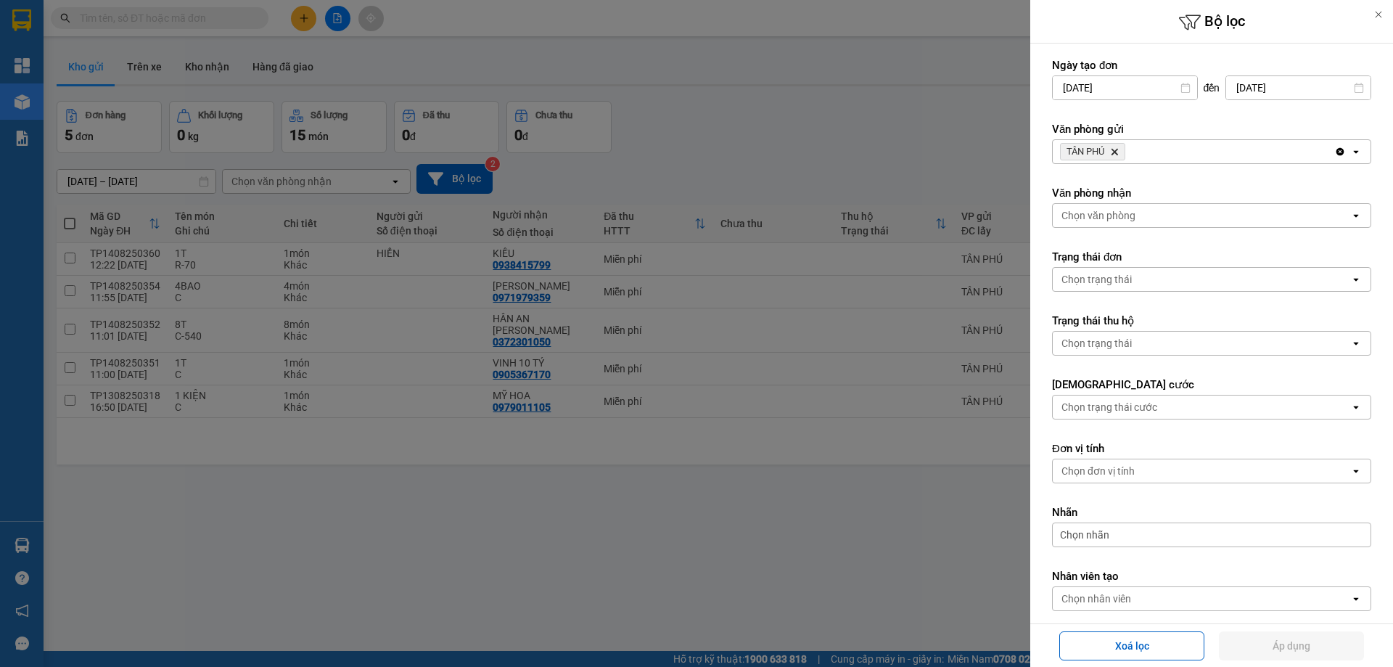
click at [1119, 156] on span "[PERSON_NAME] Delete" at bounding box center [1092, 151] width 65 height 17
click at [1116, 150] on icon "Delete" at bounding box center [1114, 151] width 9 height 9
click at [1083, 149] on div "Chọn văn phòng" at bounding box center [1099, 151] width 74 height 15
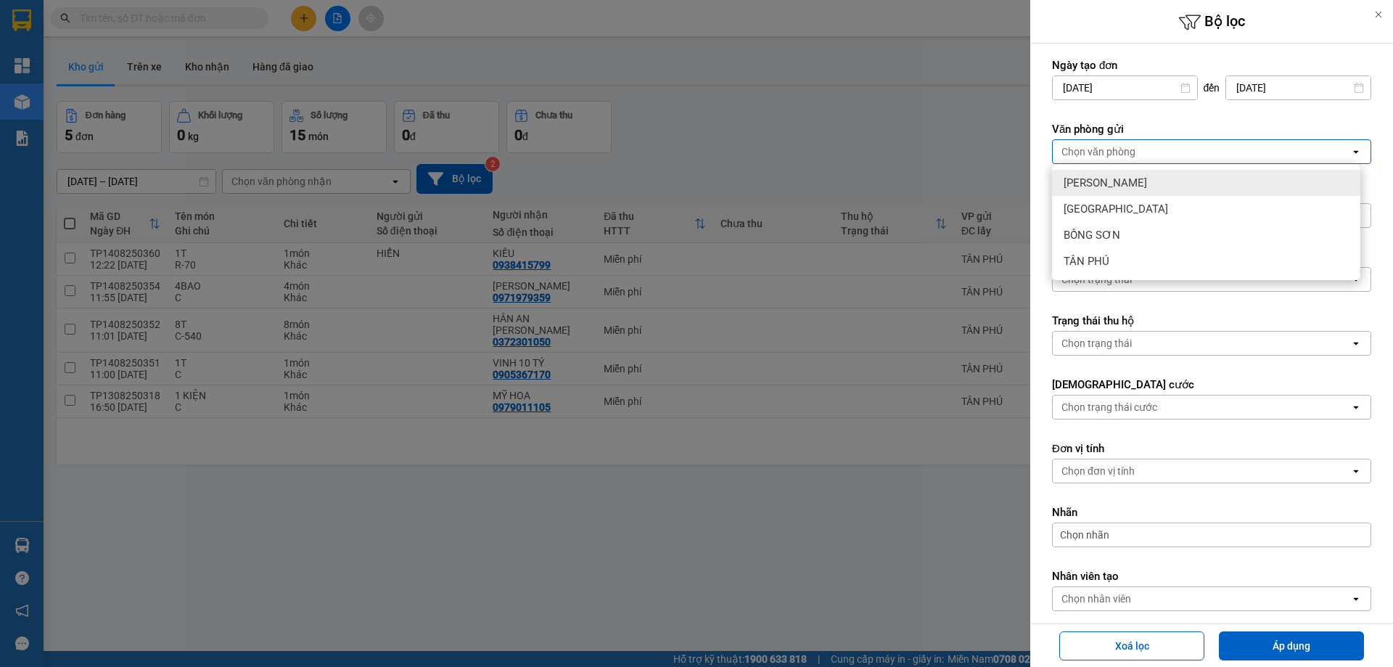
click at [1106, 186] on span "[PERSON_NAME]" at bounding box center [1105, 183] width 83 height 15
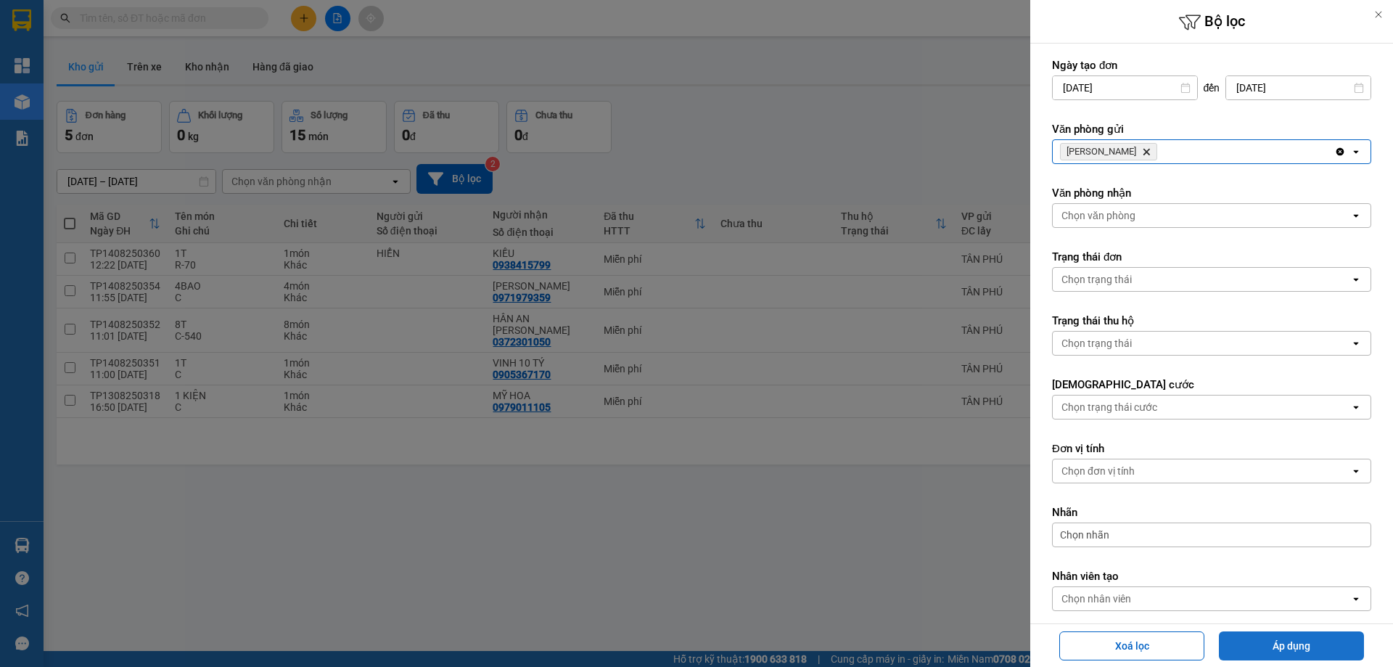
click at [1284, 649] on button "Áp dụng" at bounding box center [1291, 645] width 145 height 29
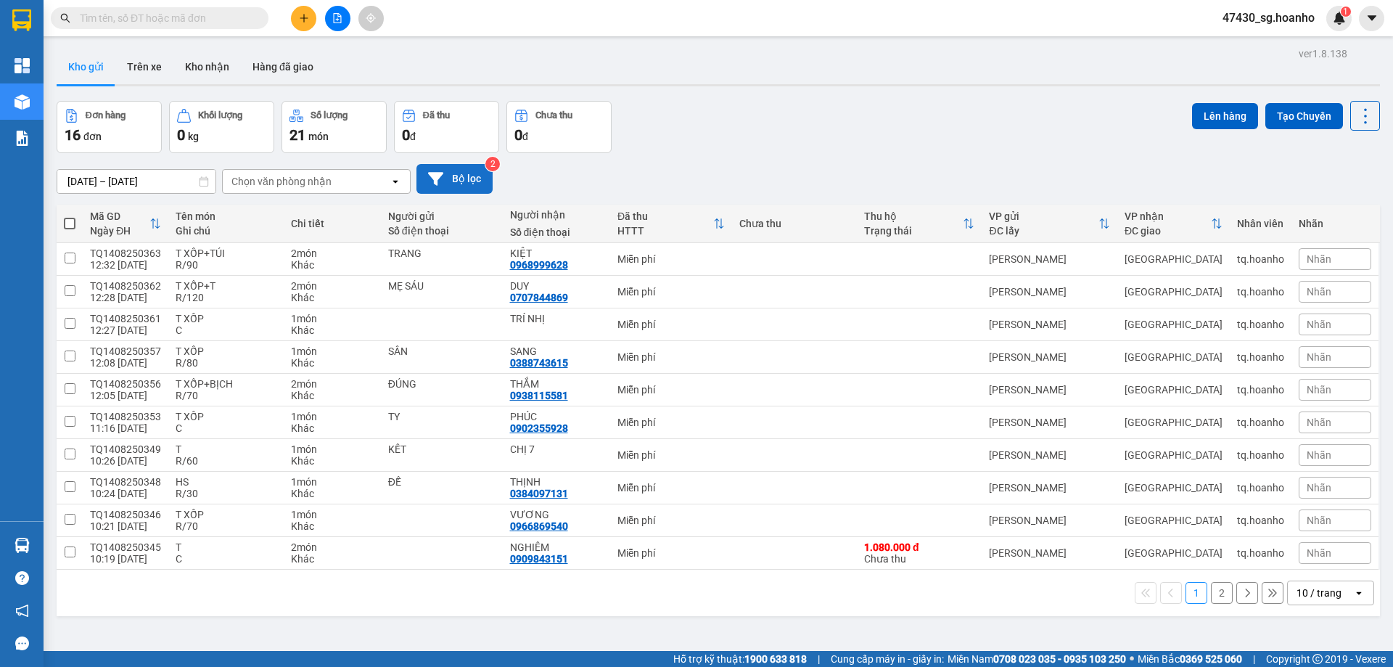
click at [470, 179] on button "Bộ lọc" at bounding box center [455, 179] width 76 height 30
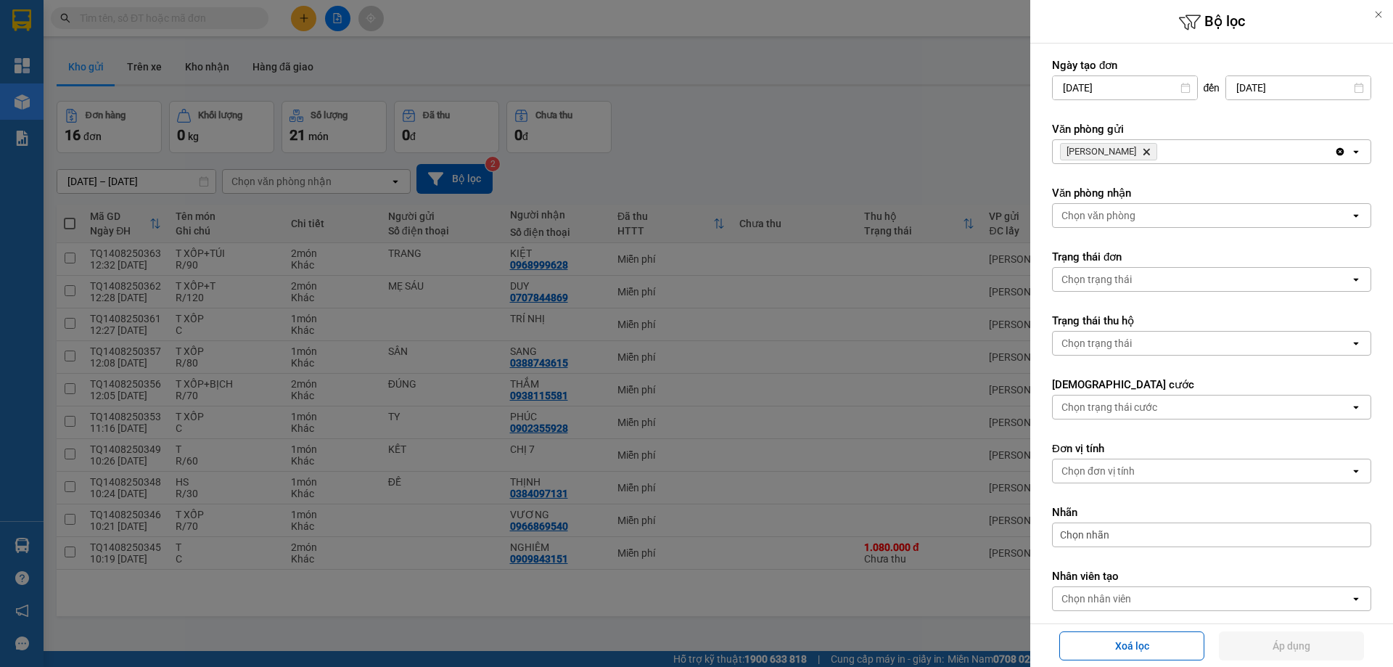
click at [1127, 156] on span "[PERSON_NAME] Delete" at bounding box center [1108, 151] width 97 height 17
click at [1142, 149] on icon "Delete" at bounding box center [1146, 151] width 9 height 9
click at [1104, 154] on div "Chọn văn phòng" at bounding box center [1099, 151] width 74 height 15
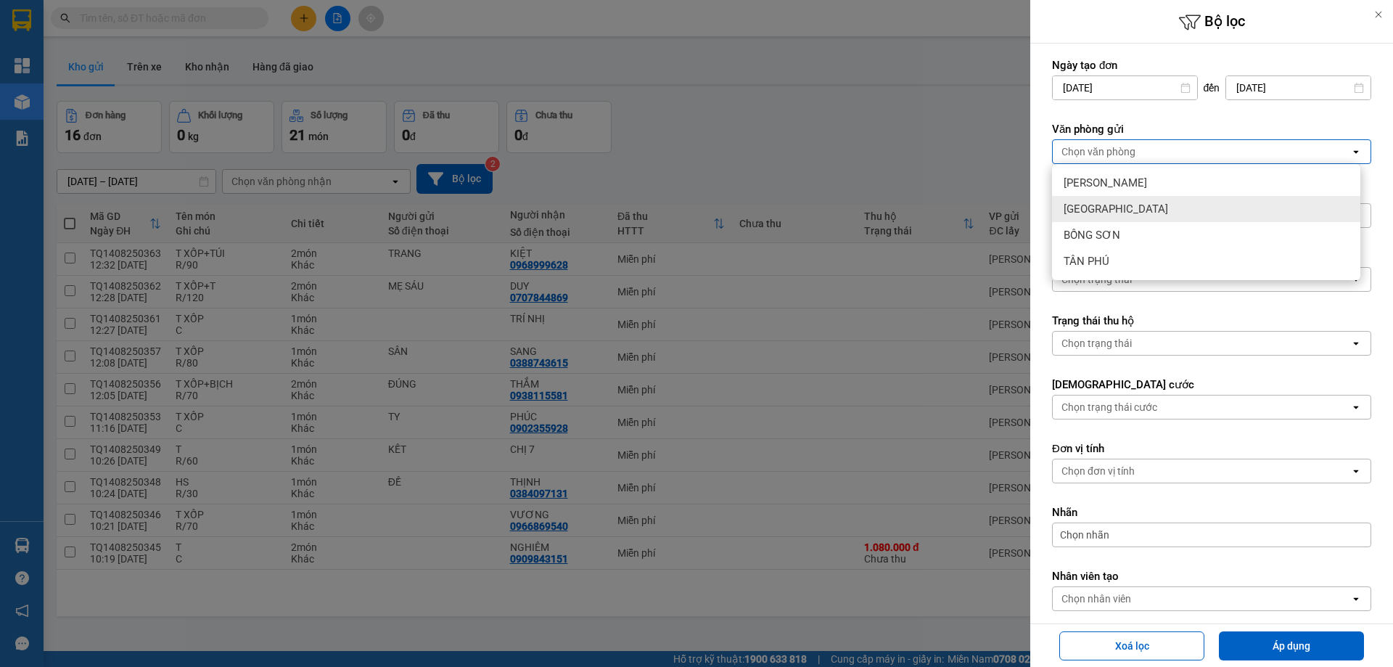
click at [1113, 209] on div "[GEOGRAPHIC_DATA]" at bounding box center [1206, 209] width 308 height 26
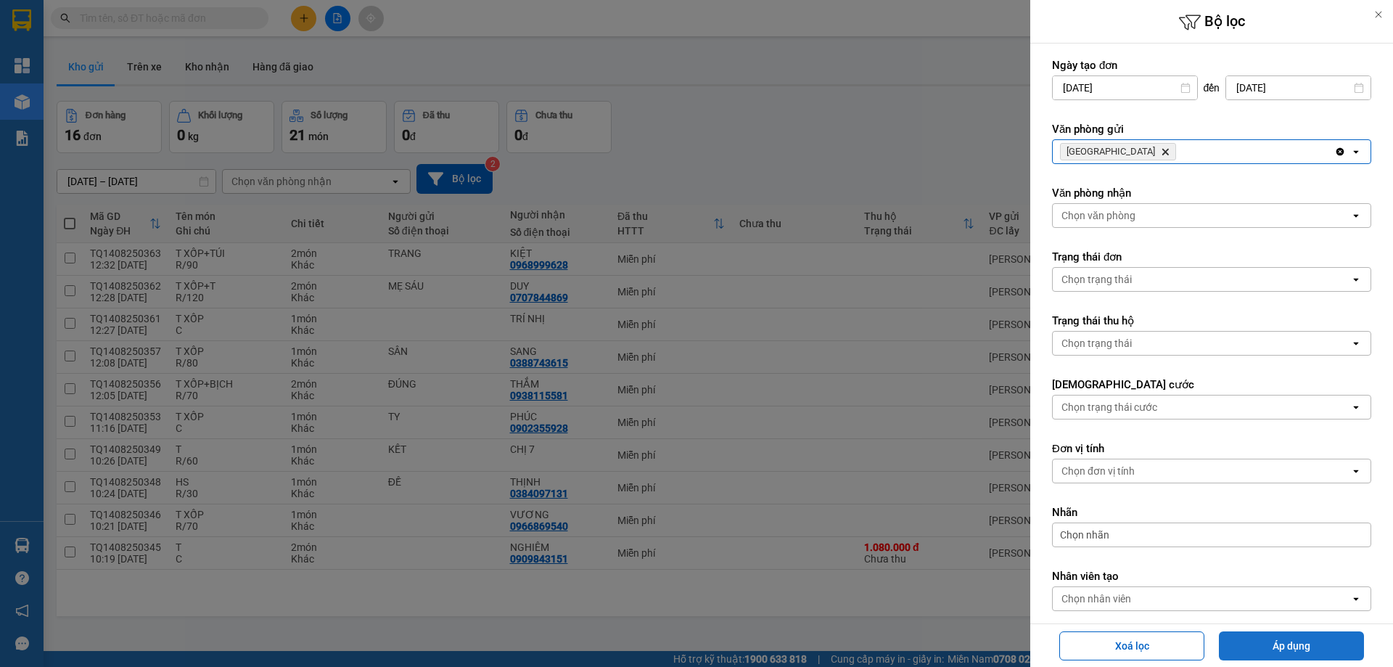
click at [1252, 639] on button "Áp dụng" at bounding box center [1291, 645] width 145 height 29
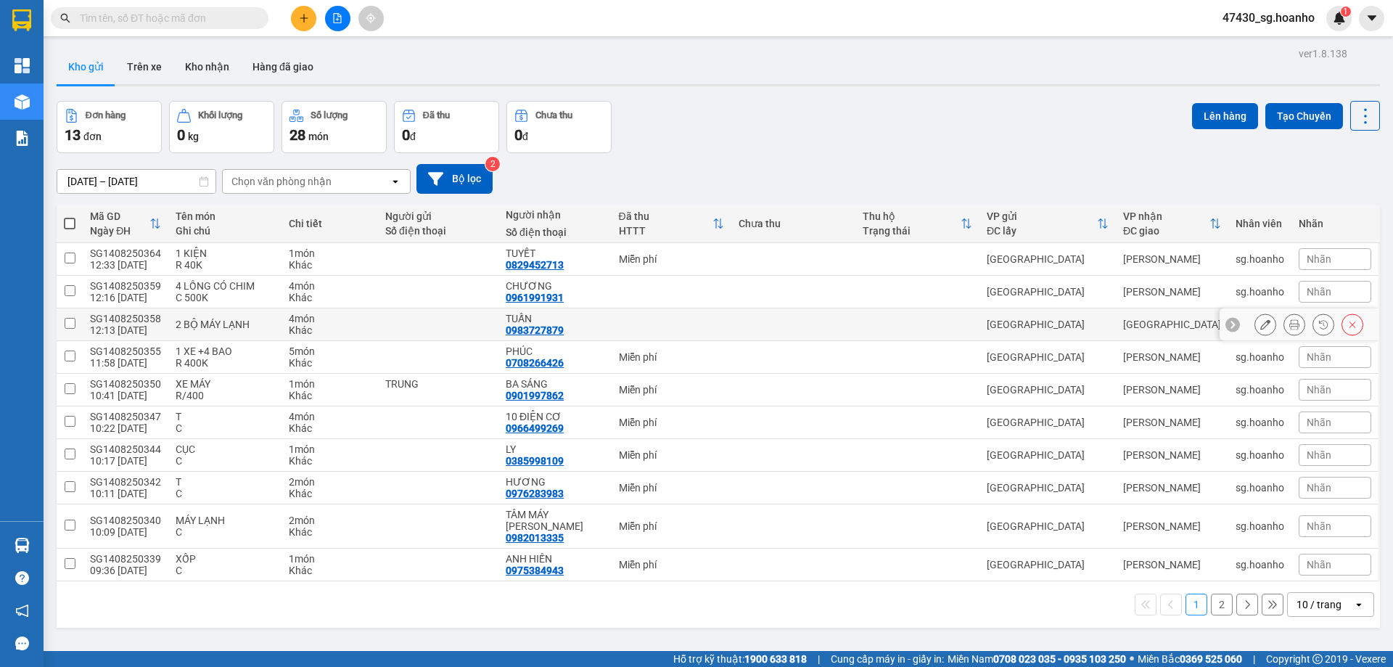
scroll to position [67, 0]
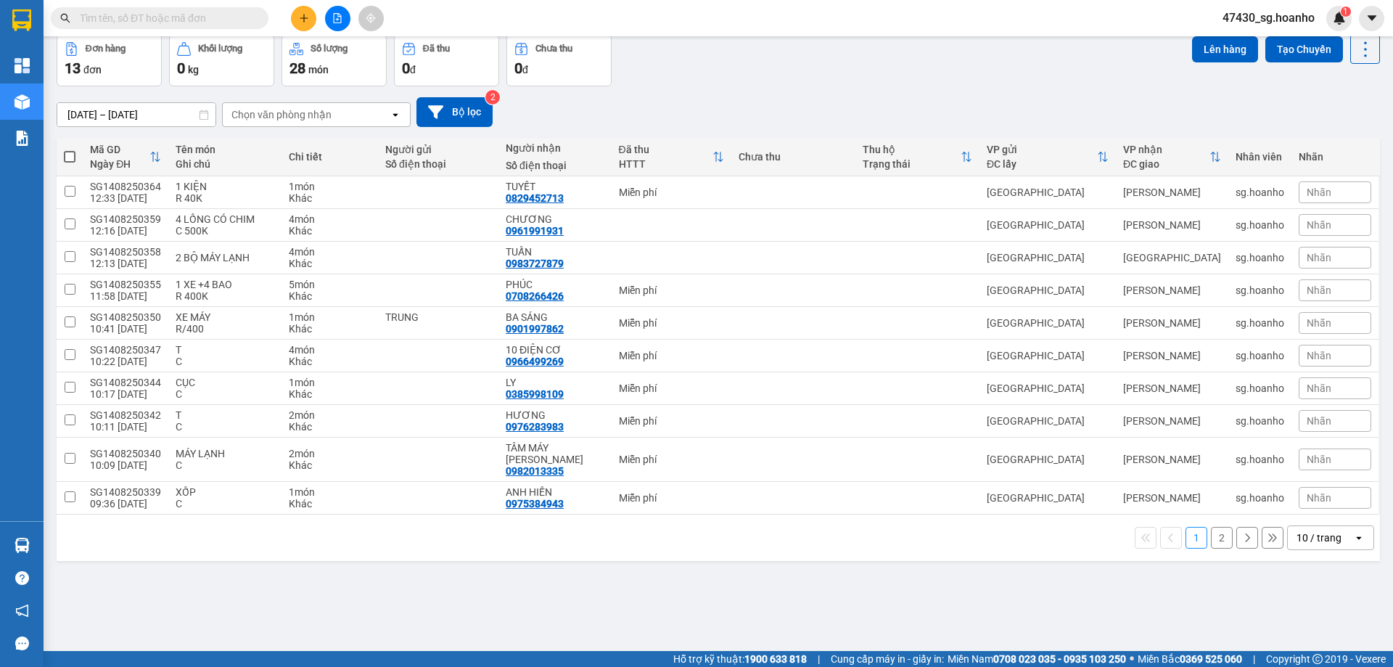
click at [1323, 530] on div "10 / trang" at bounding box center [1319, 537] width 45 height 15
click at [1316, 426] on div "20 / trang" at bounding box center [1319, 416] width 87 height 26
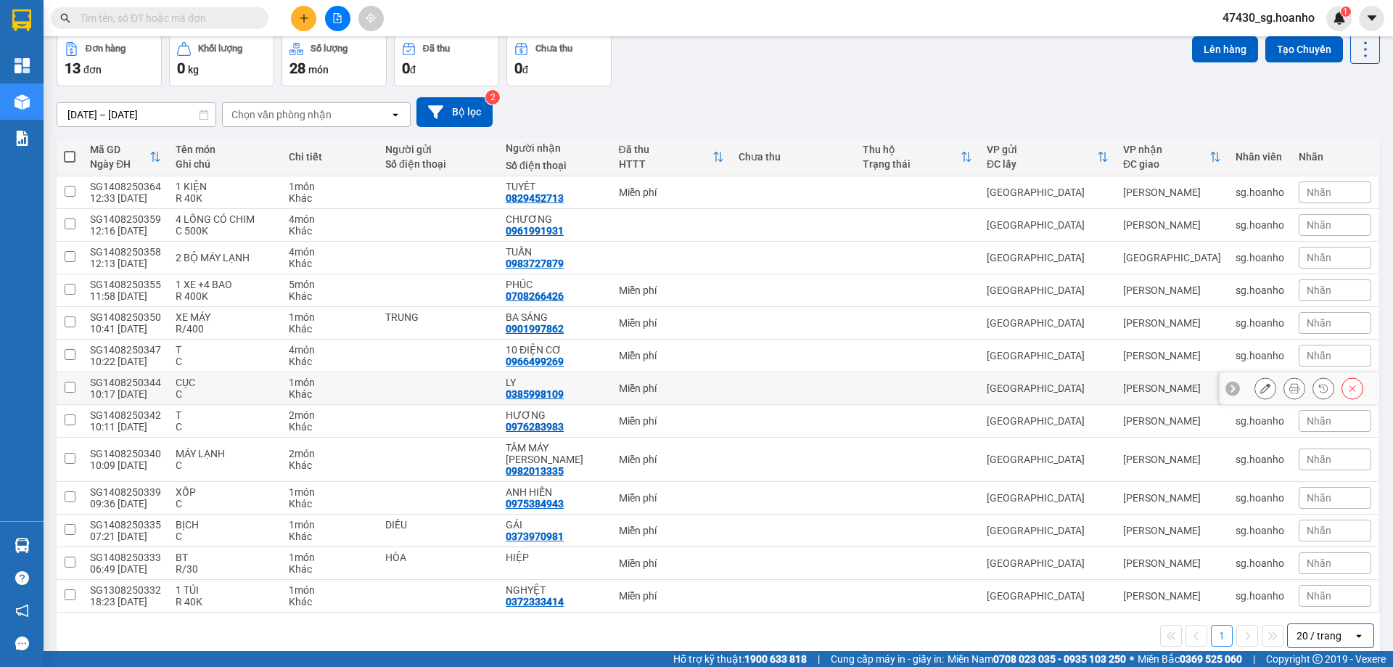
scroll to position [76, 0]
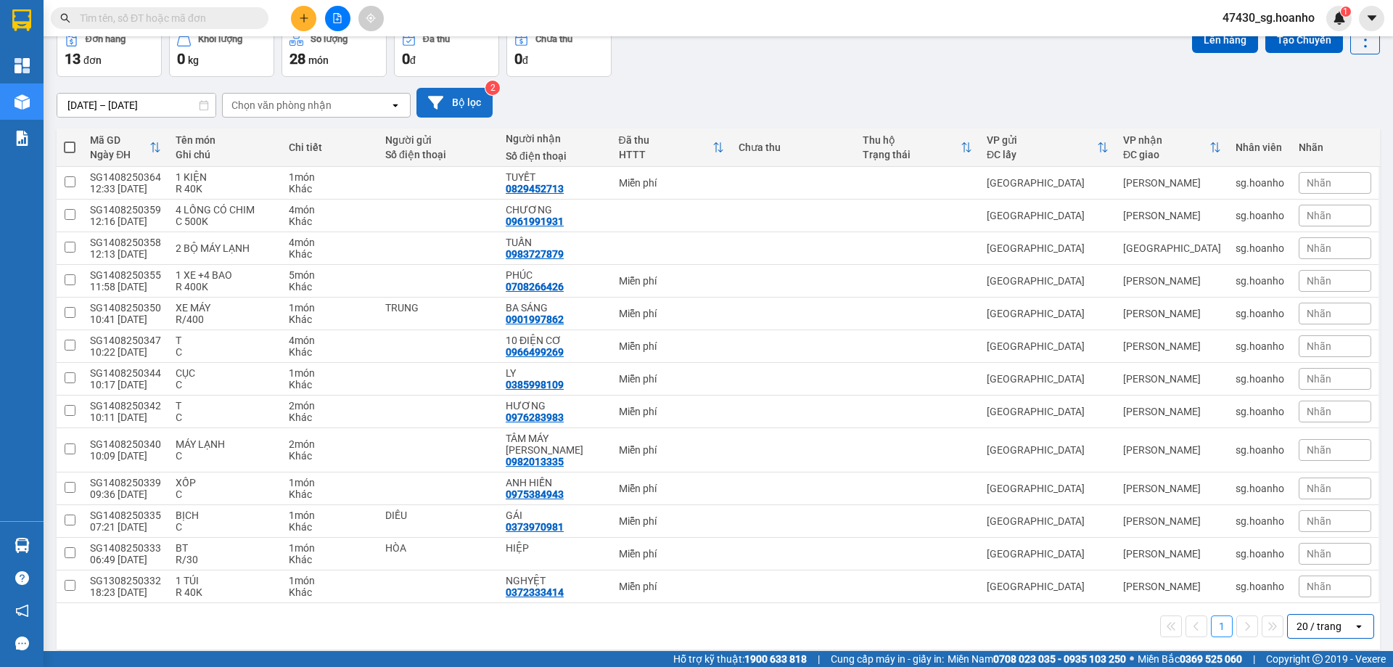
click at [479, 105] on button "Bộ lọc" at bounding box center [455, 103] width 76 height 30
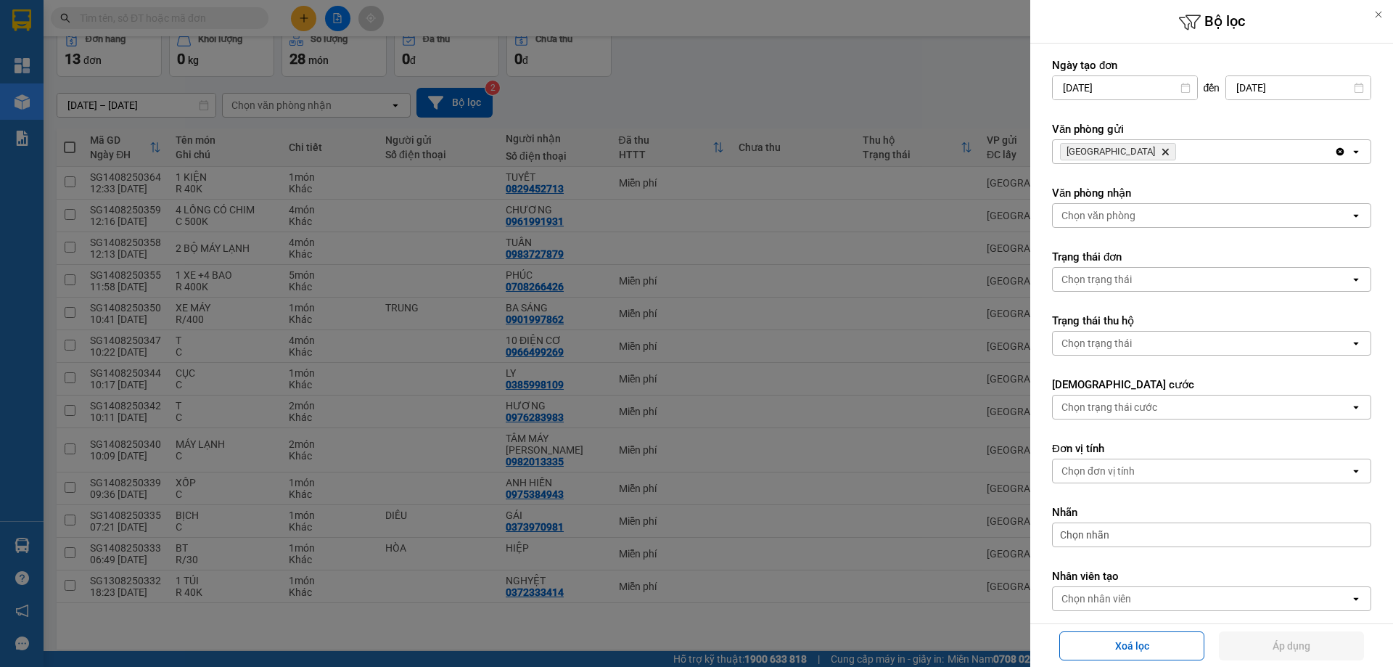
click at [1161, 149] on icon "Delete" at bounding box center [1165, 151] width 9 height 9
click at [1114, 149] on div "Chọn văn phòng" at bounding box center [1099, 151] width 74 height 15
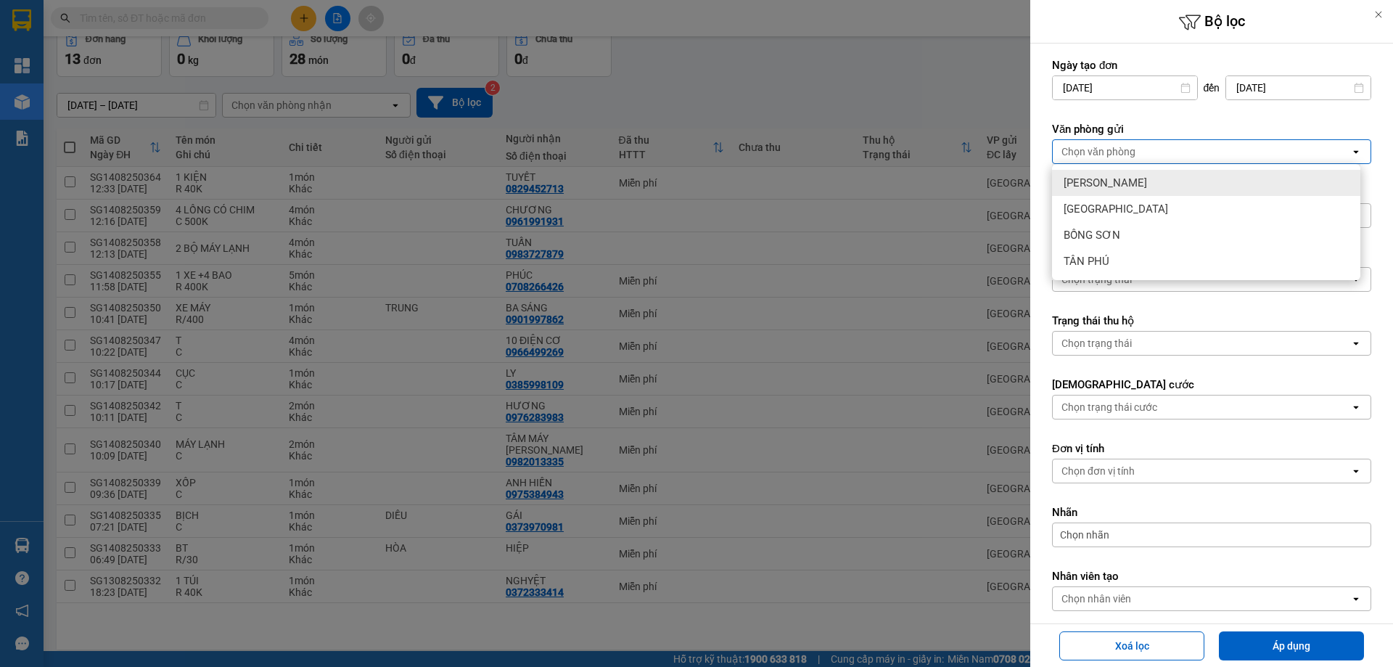
click at [1083, 183] on span "[PERSON_NAME]" at bounding box center [1105, 183] width 83 height 15
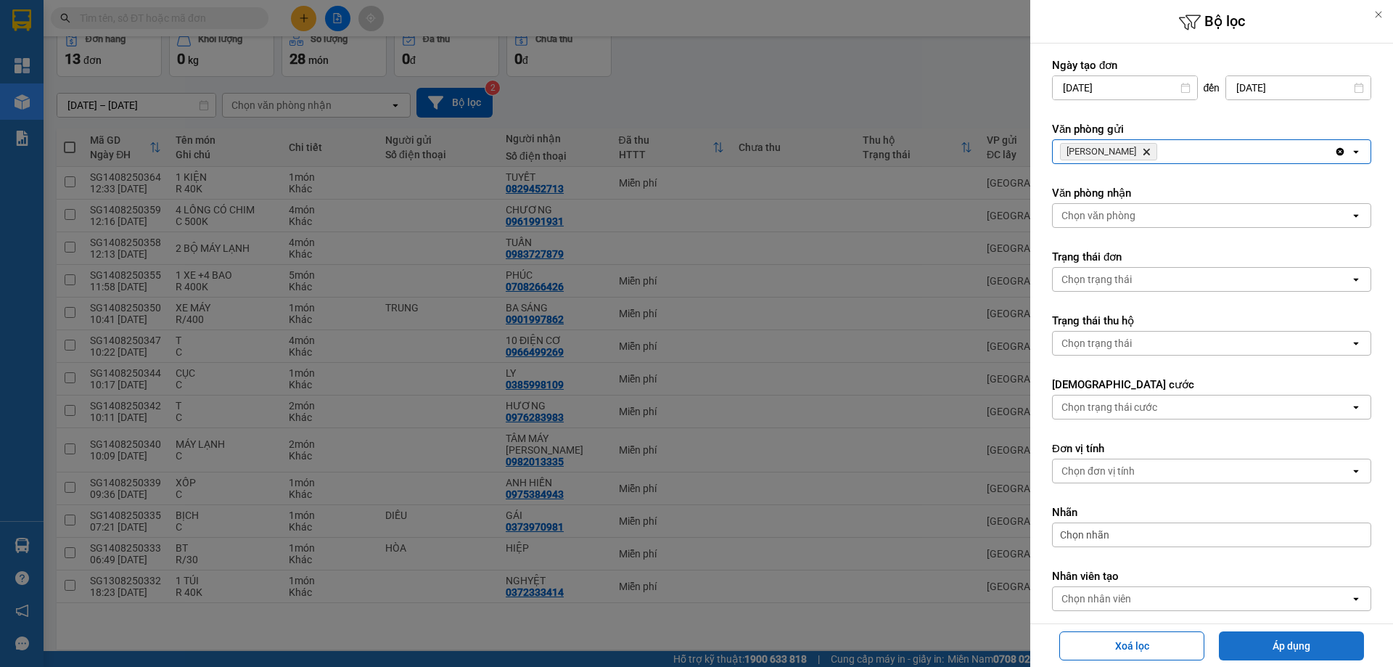
click at [1265, 647] on button "Áp dụng" at bounding box center [1291, 645] width 145 height 29
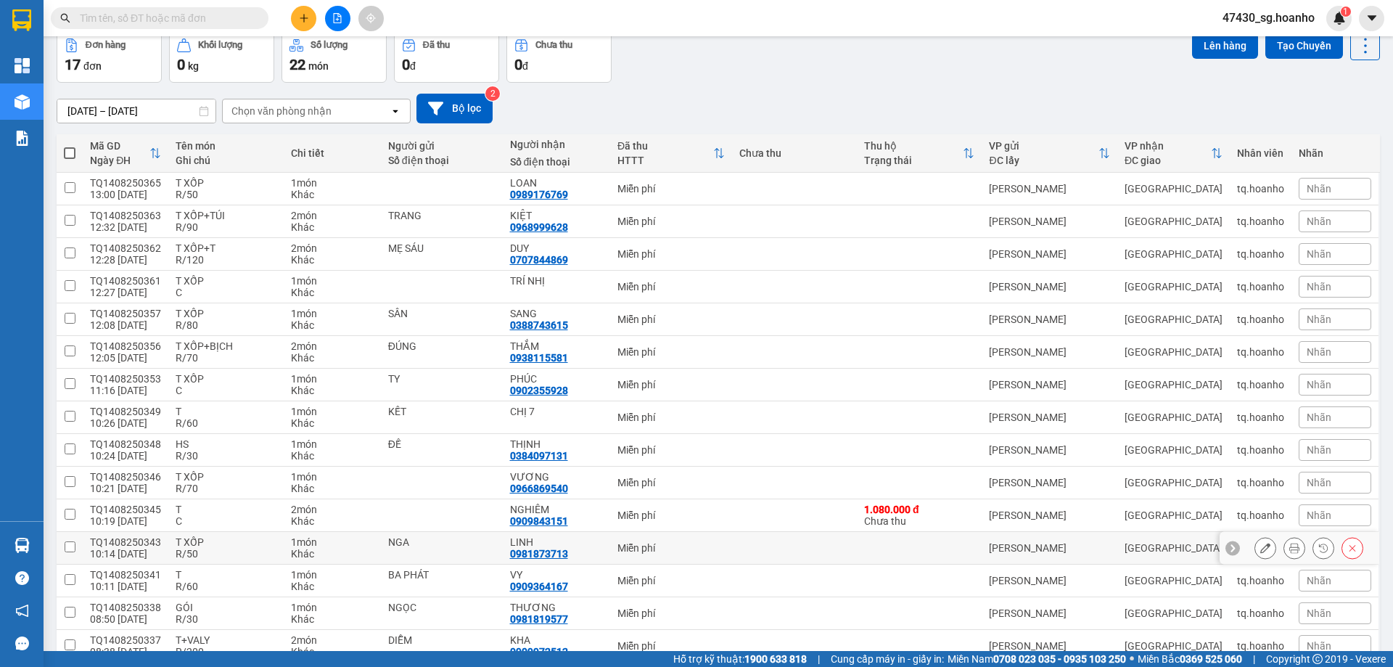
scroll to position [62, 0]
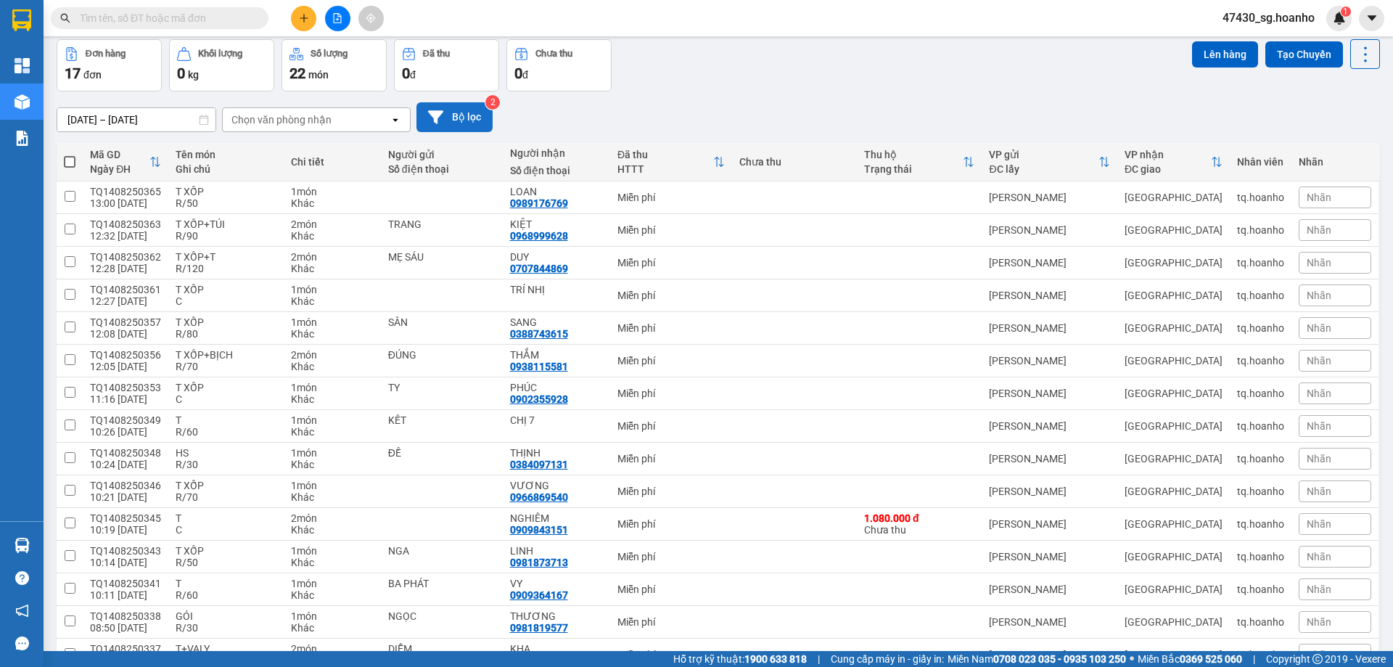
click at [483, 116] on button "Bộ lọc" at bounding box center [455, 117] width 76 height 30
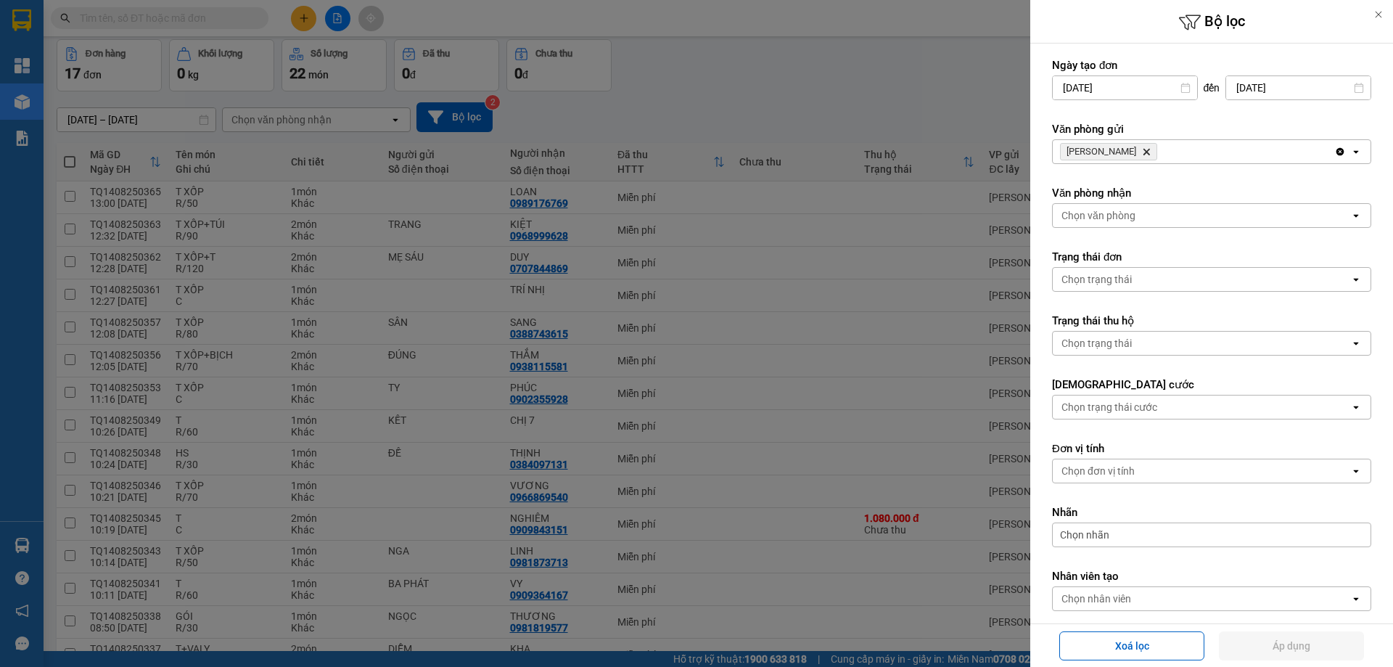
click at [1142, 151] on icon "Delete" at bounding box center [1146, 151] width 9 height 9
click at [1130, 151] on div "Chọn văn phòng" at bounding box center [1099, 151] width 74 height 15
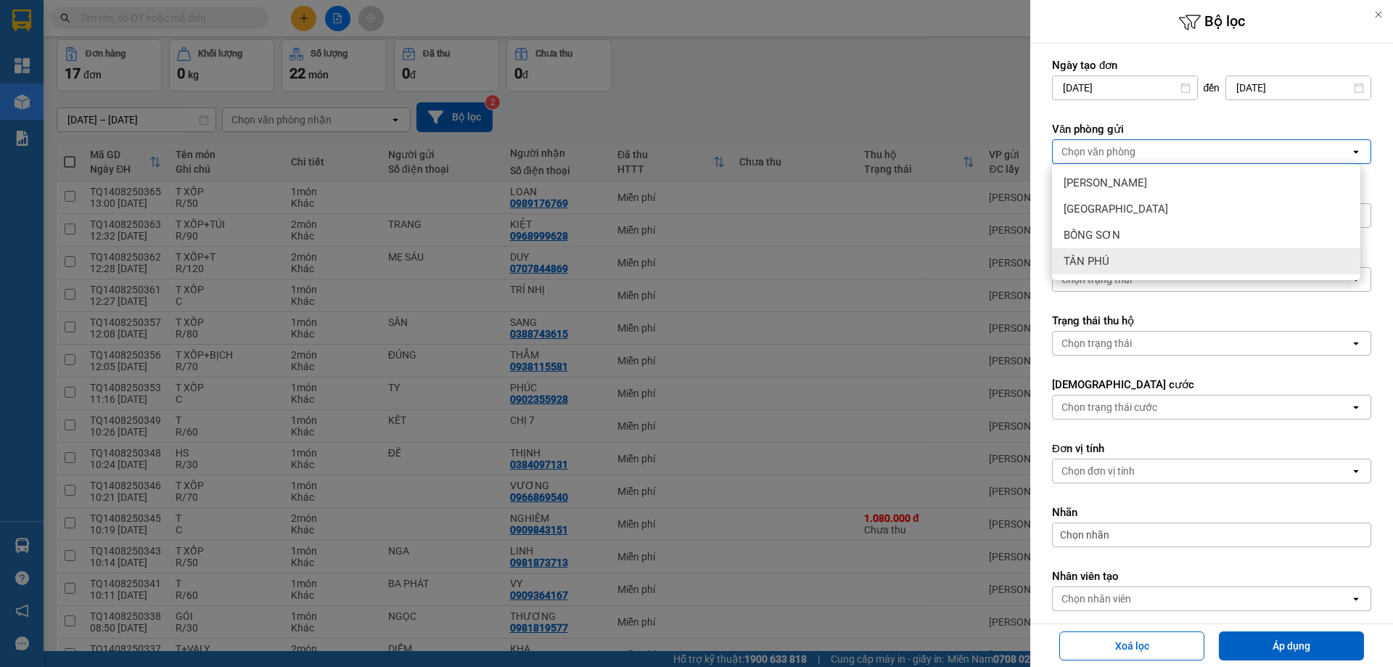
click at [1116, 254] on div "TÂN PHÚ" at bounding box center [1206, 261] width 308 height 26
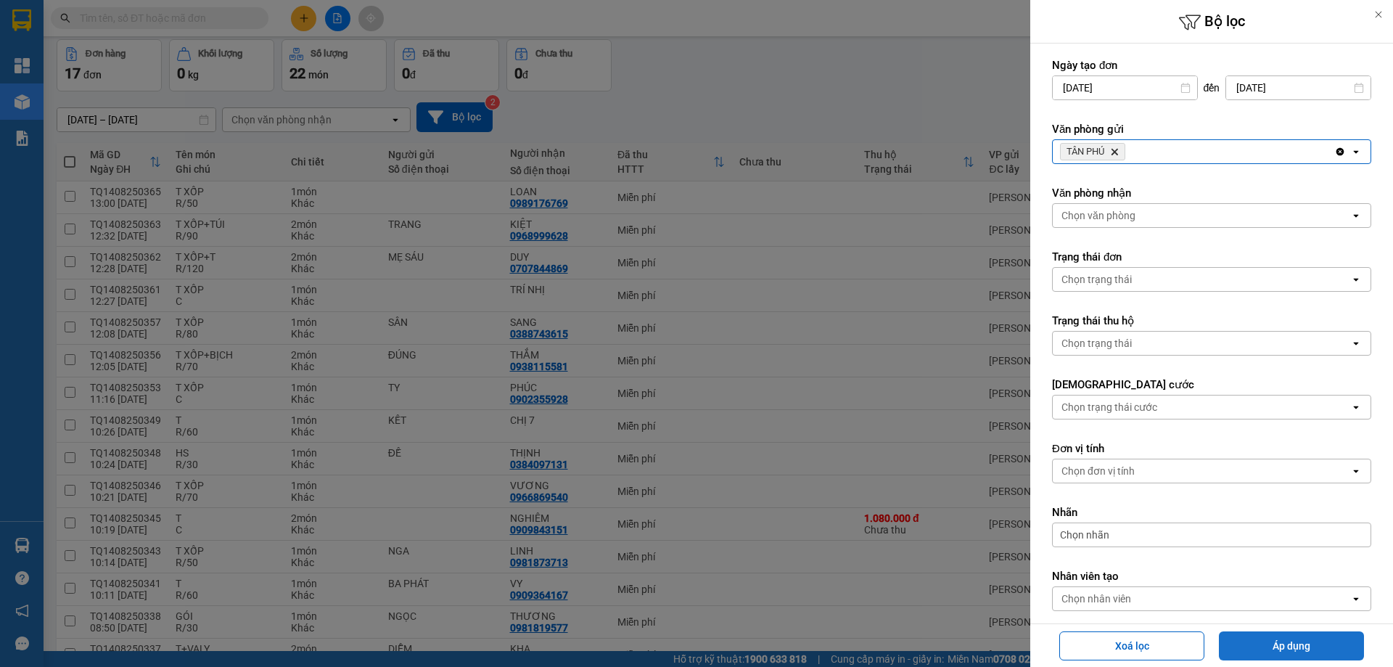
click at [1263, 652] on button "Áp dụng" at bounding box center [1291, 645] width 145 height 29
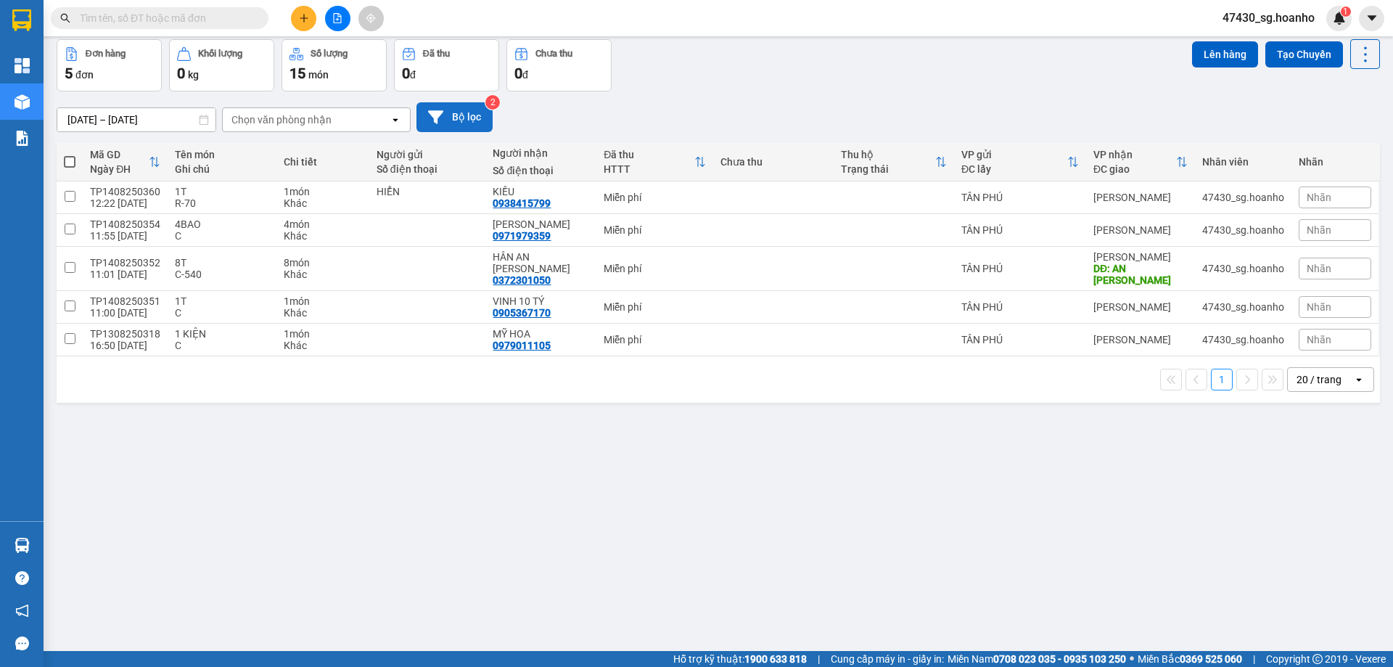
click at [470, 124] on button "Bộ lọc" at bounding box center [455, 117] width 76 height 30
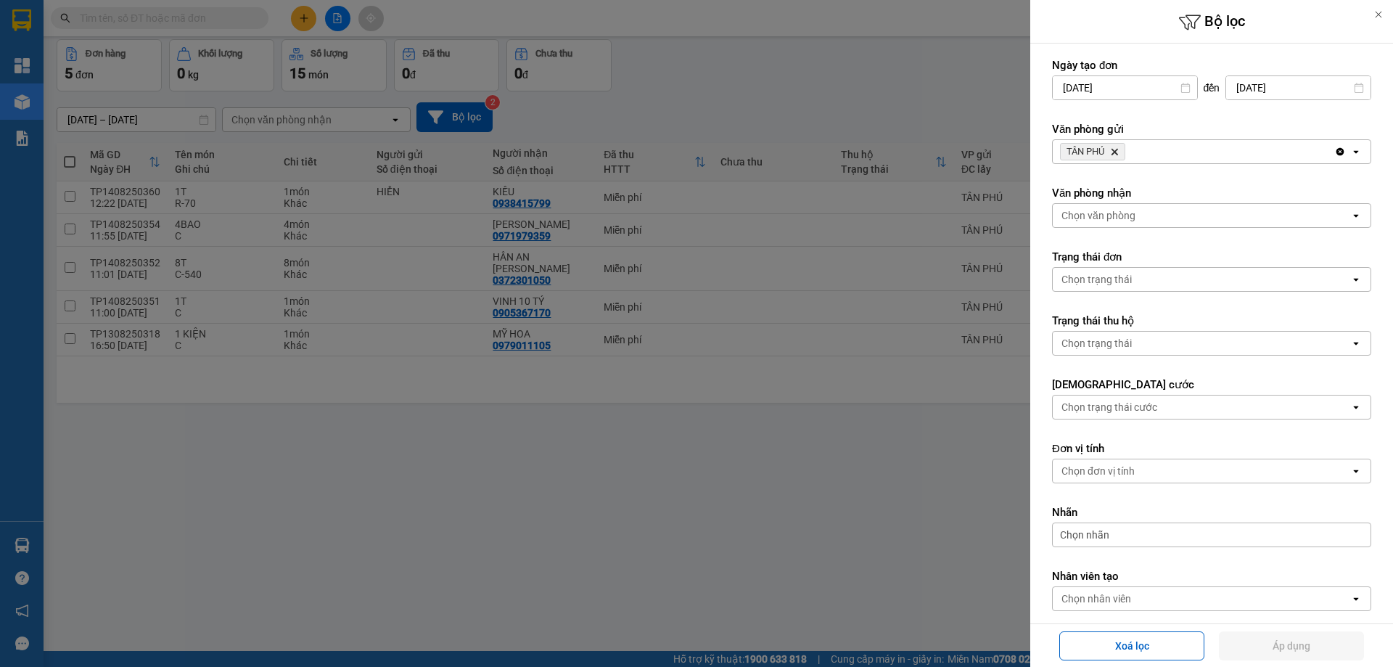
click at [1116, 154] on icon "Delete" at bounding box center [1114, 151] width 9 height 9
click at [1116, 154] on div "Chọn văn phòng" at bounding box center [1099, 151] width 74 height 15
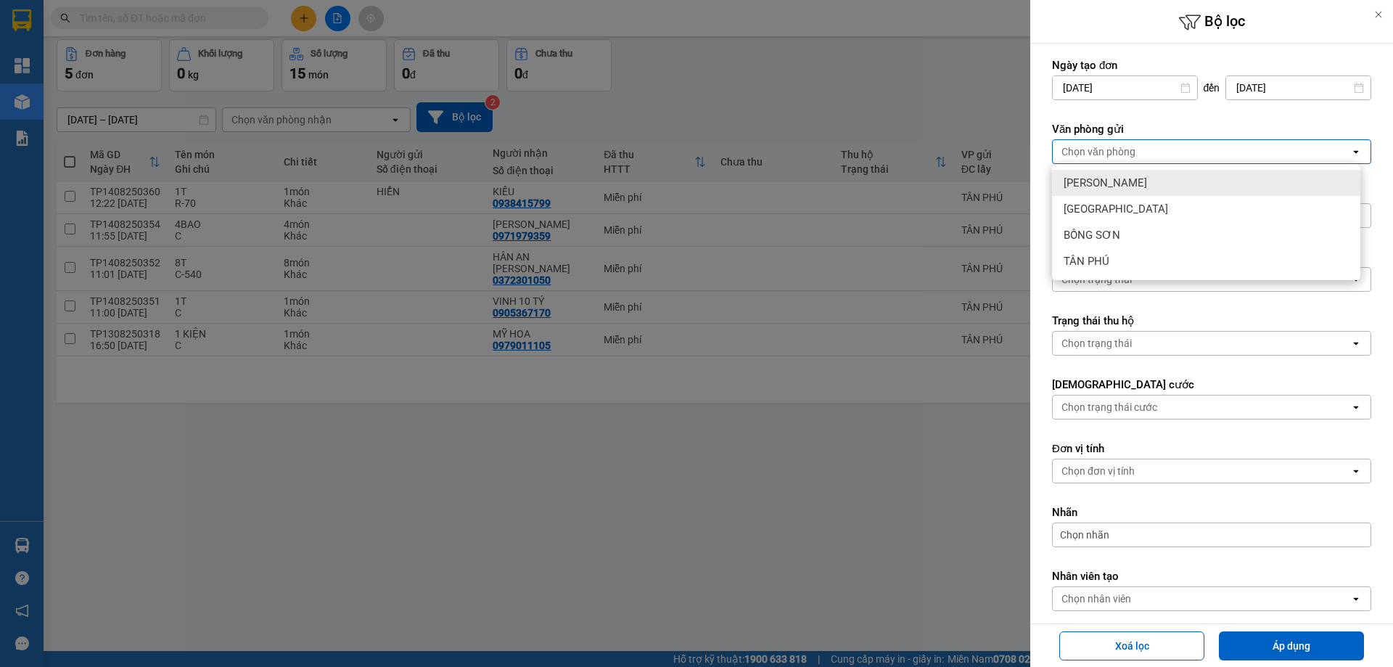
click at [1118, 178] on span "[PERSON_NAME]" at bounding box center [1105, 183] width 83 height 15
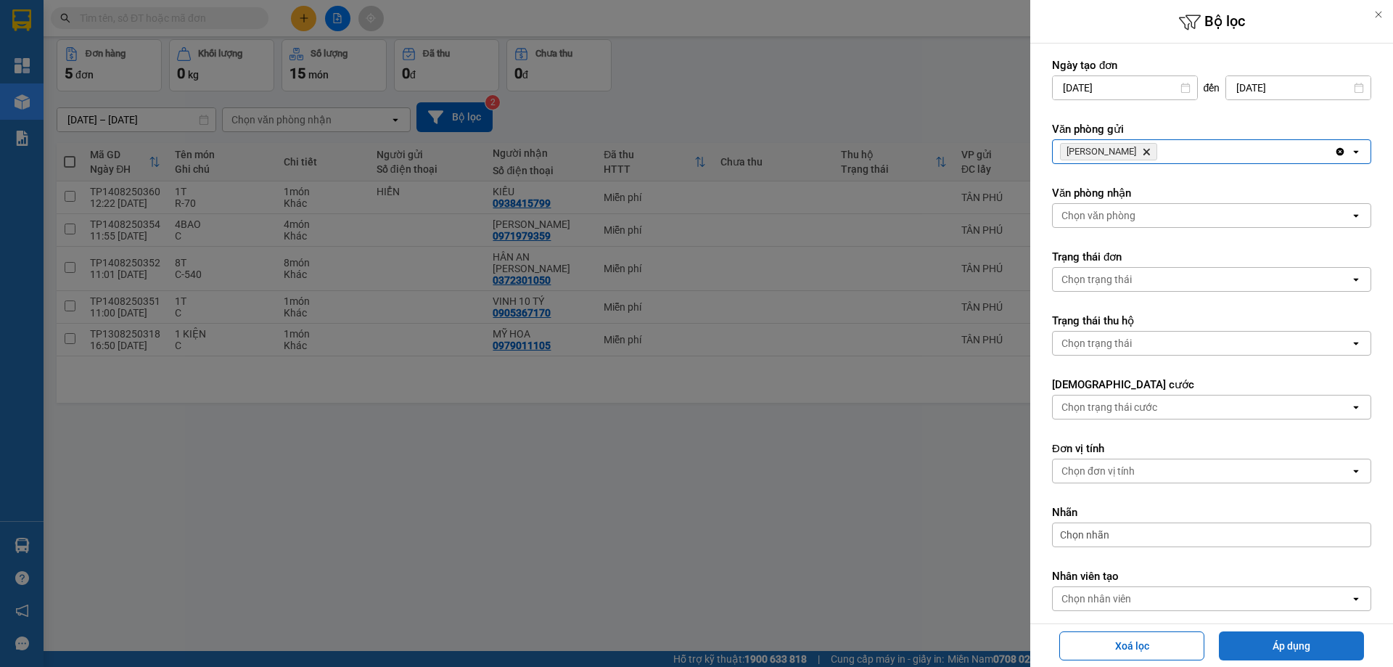
click at [1323, 649] on button "Áp dụng" at bounding box center [1291, 645] width 145 height 29
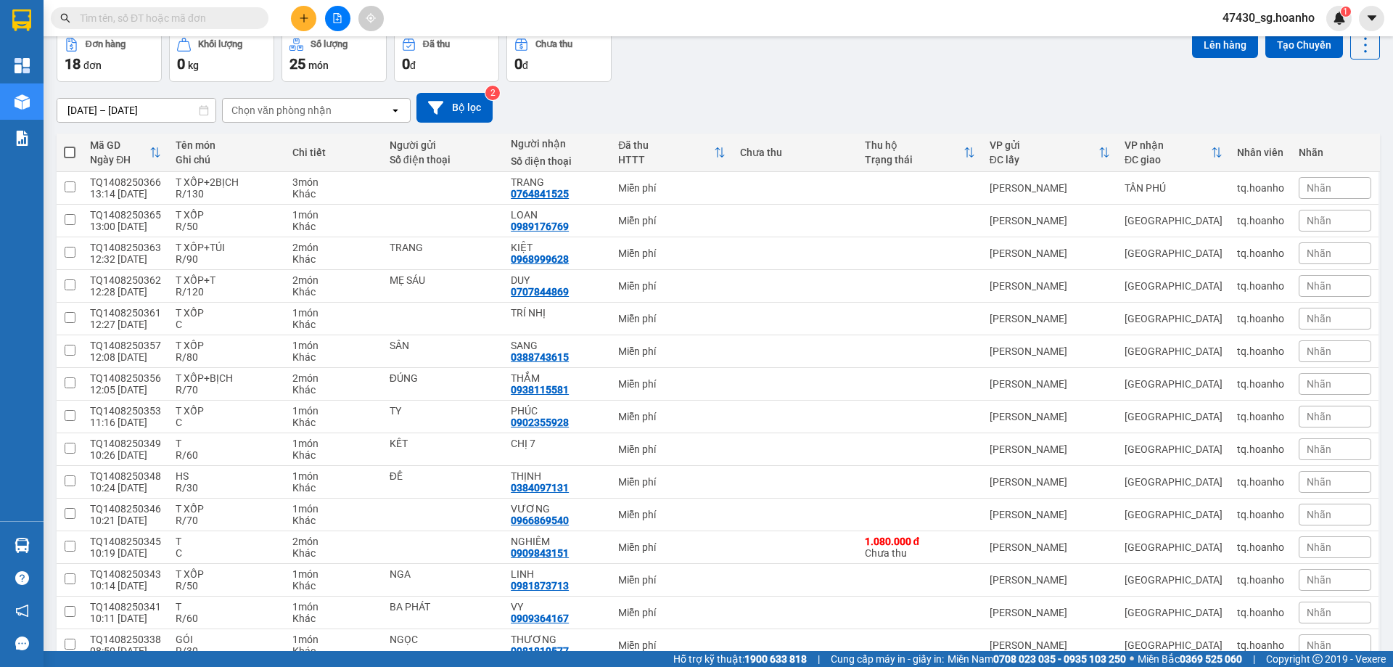
scroll to position [0, 0]
